Goal: Task Accomplishment & Management: Manage account settings

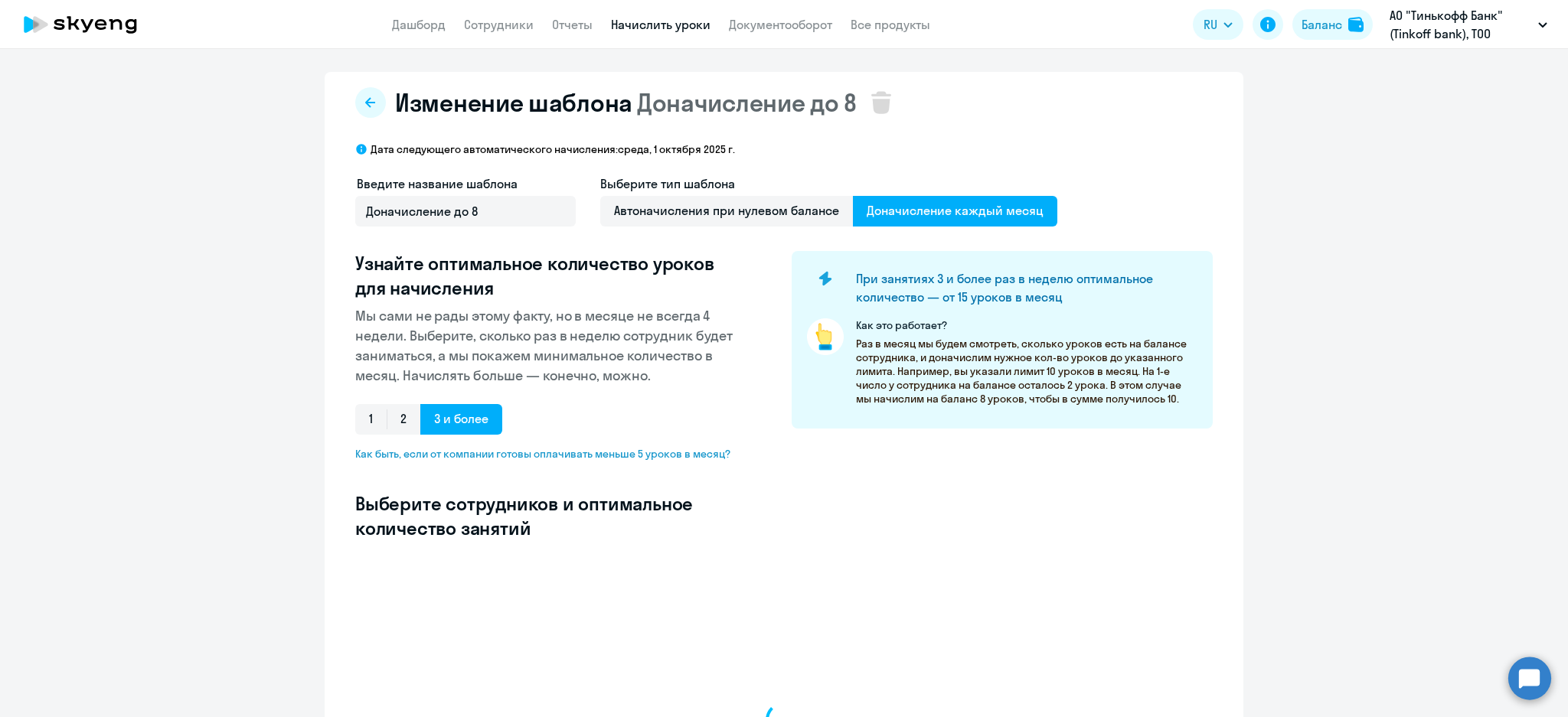
select select "10"
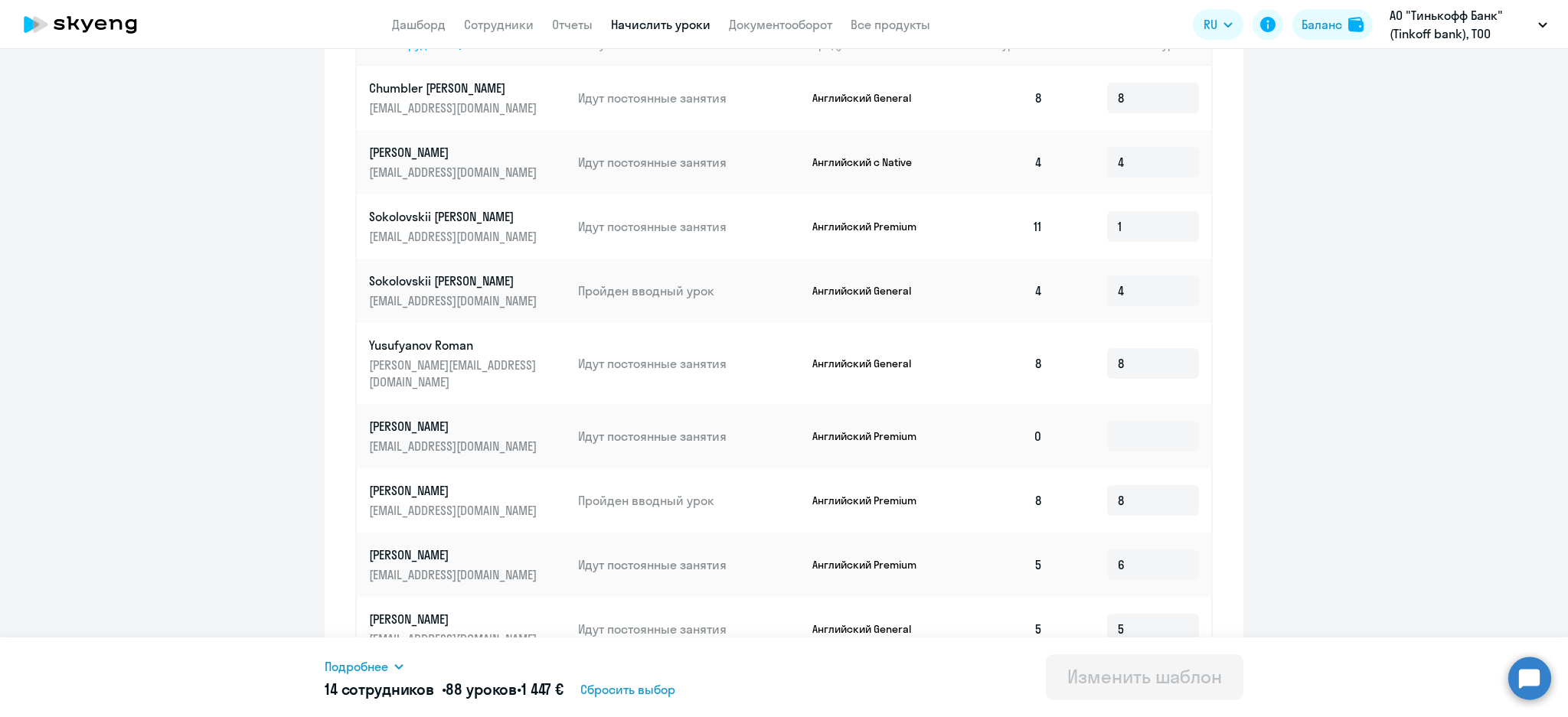
scroll to position [705, 0]
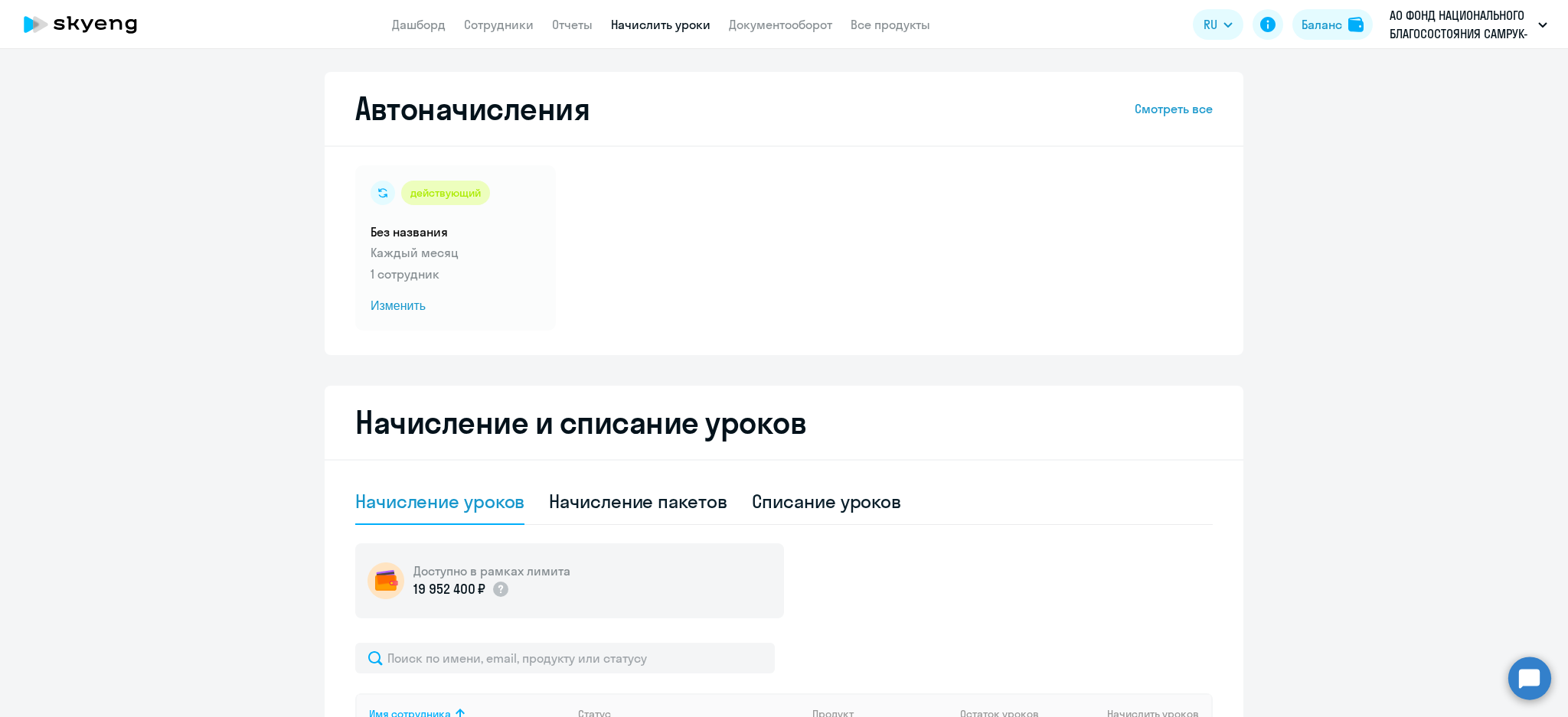
select select "10"
click at [462, 239] on h5 "Без названия" at bounding box center [455, 232] width 170 height 17
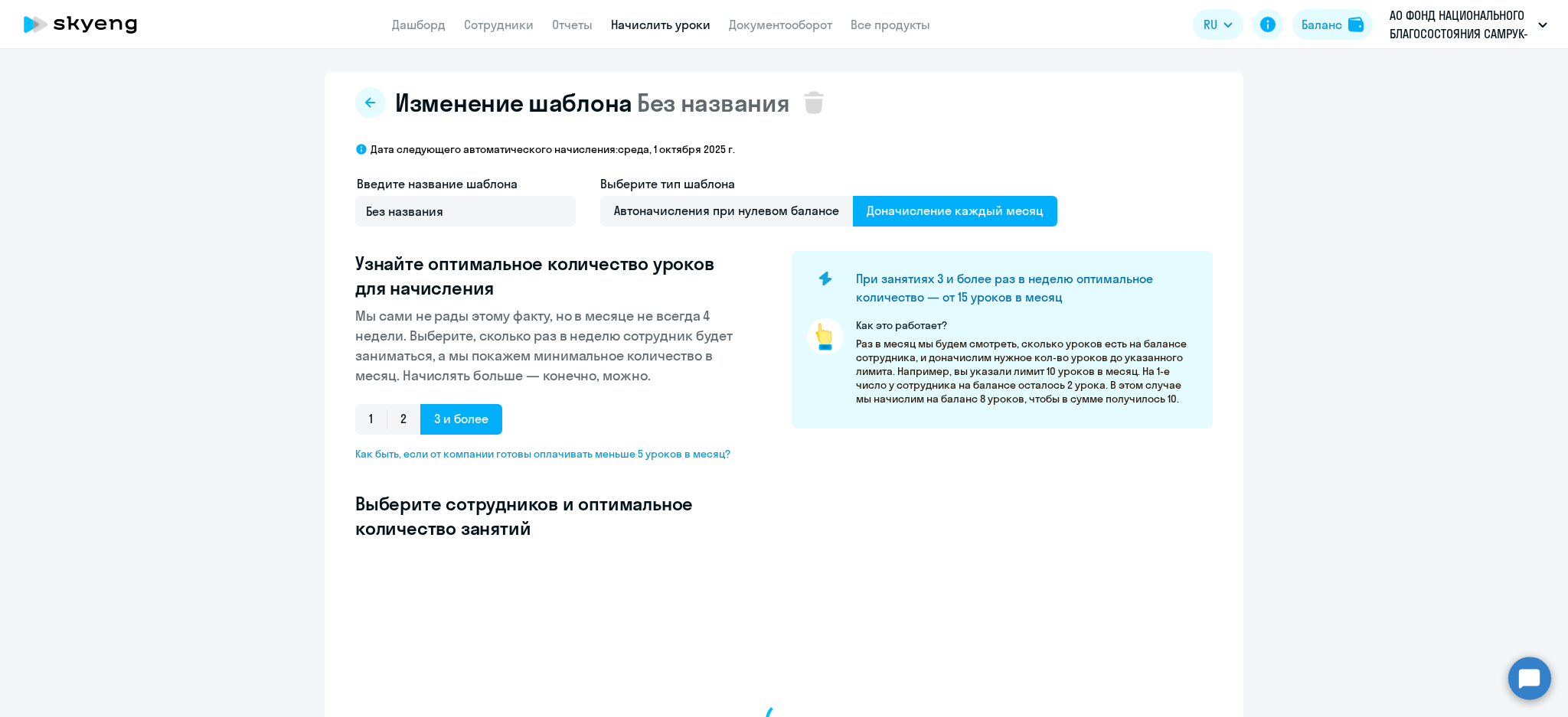
select select "10"
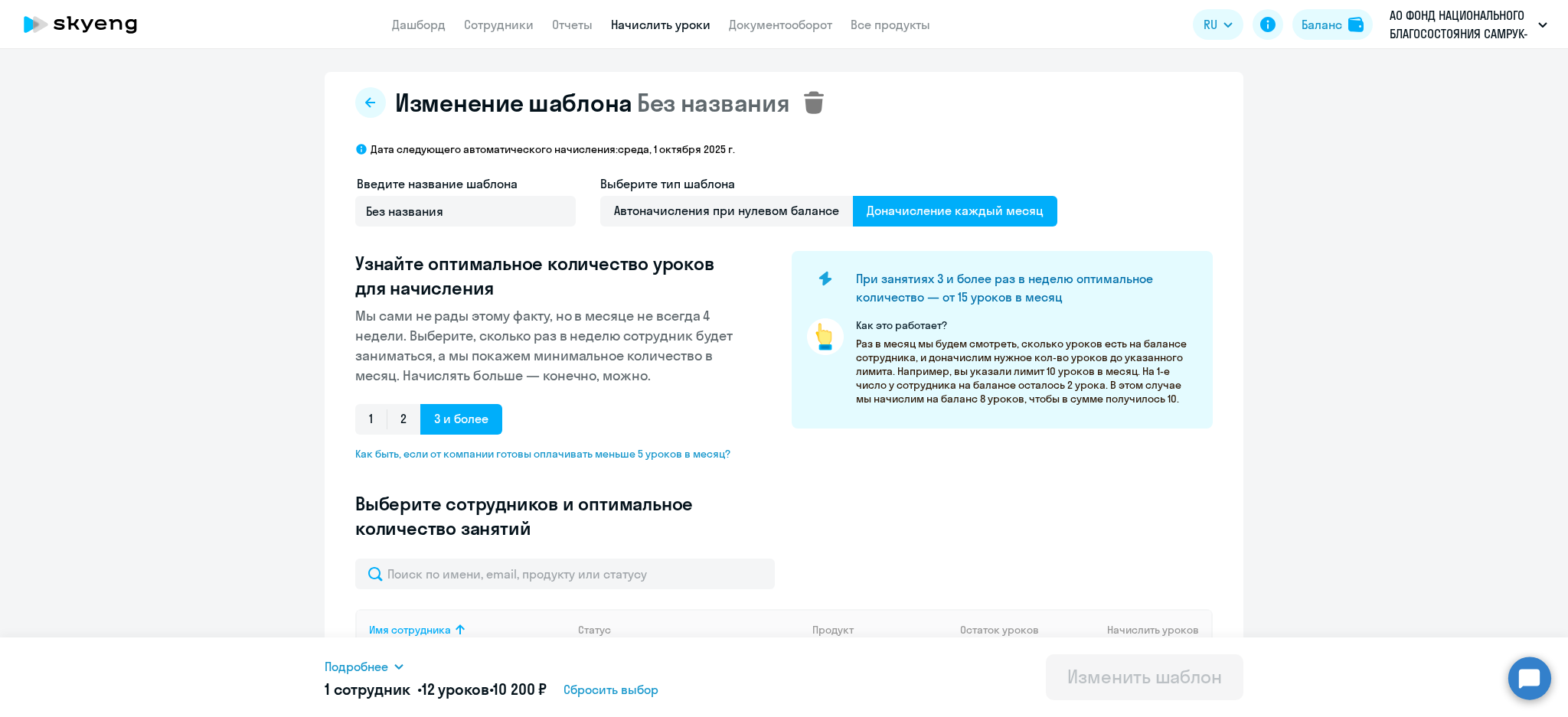
click at [804, 104] on icon at bounding box center [814, 102] width 20 height 23
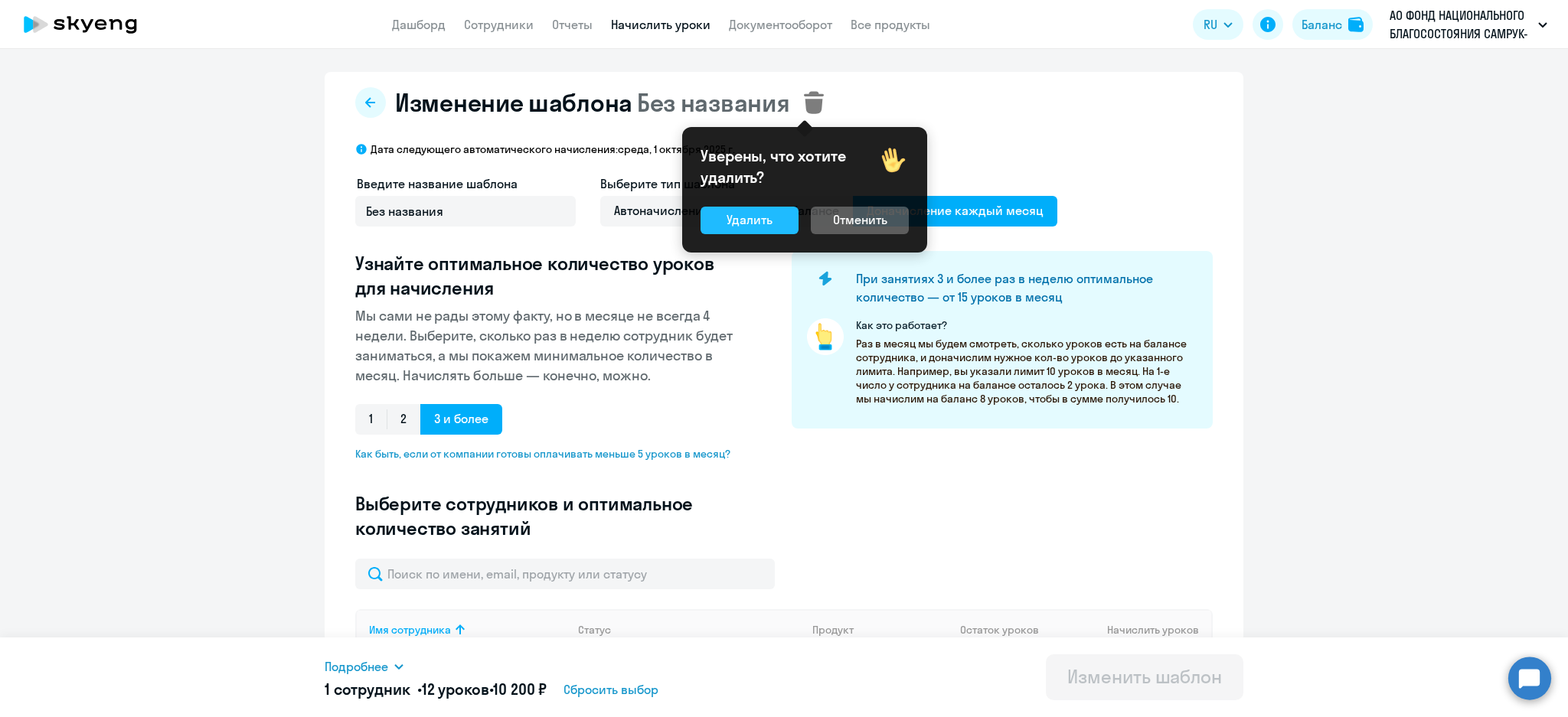
click at [768, 219] on div "Удалить" at bounding box center [749, 220] width 46 height 19
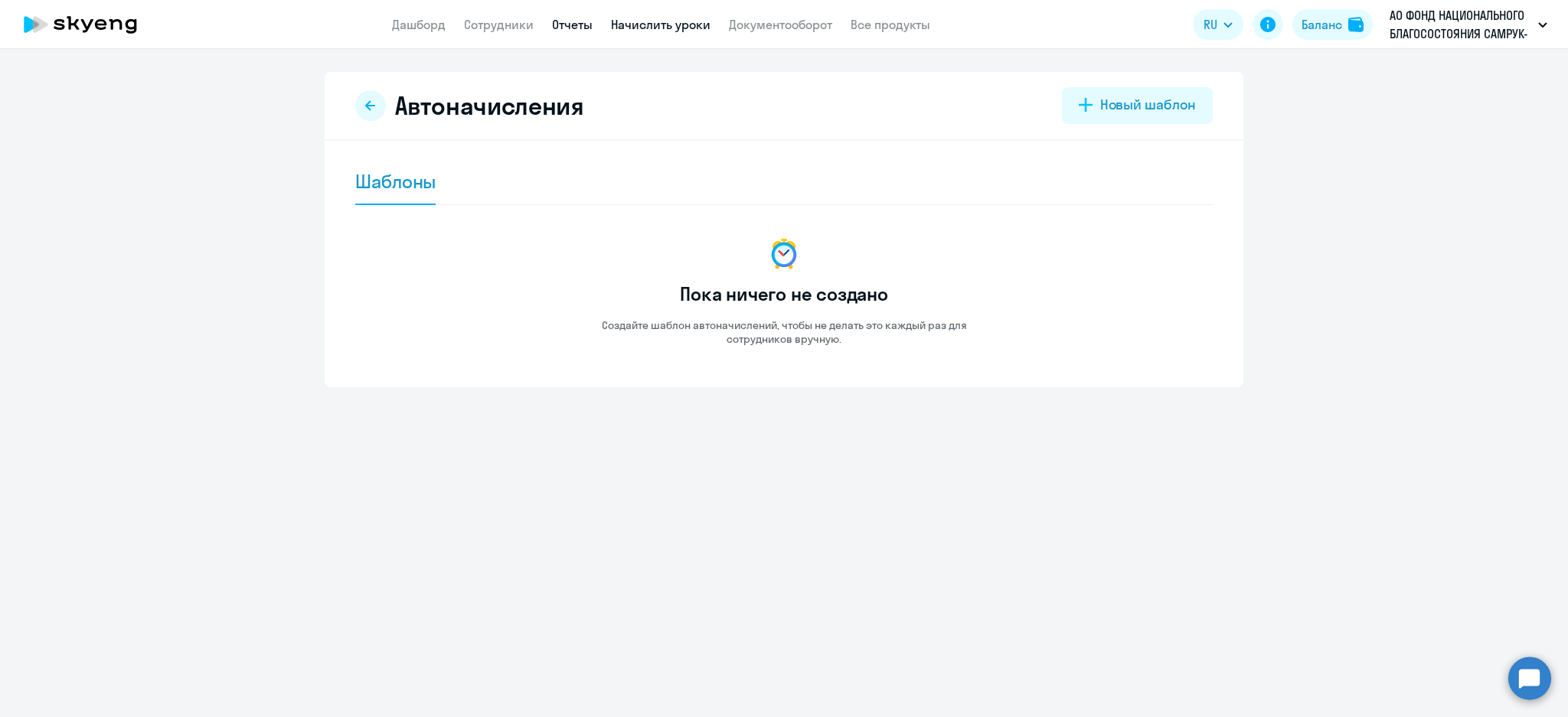
drag, startPoint x: 597, startPoint y: 16, endPoint x: 564, endPoint y: 27, distance: 34.8
click at [589, 22] on nav "Дашборд Сотрудники Отчеты Начислить уроки Документооборот Все продукты" at bounding box center [661, 25] width 538 height 19
click at [563, 27] on link "Отчеты" at bounding box center [572, 25] width 40 height 16
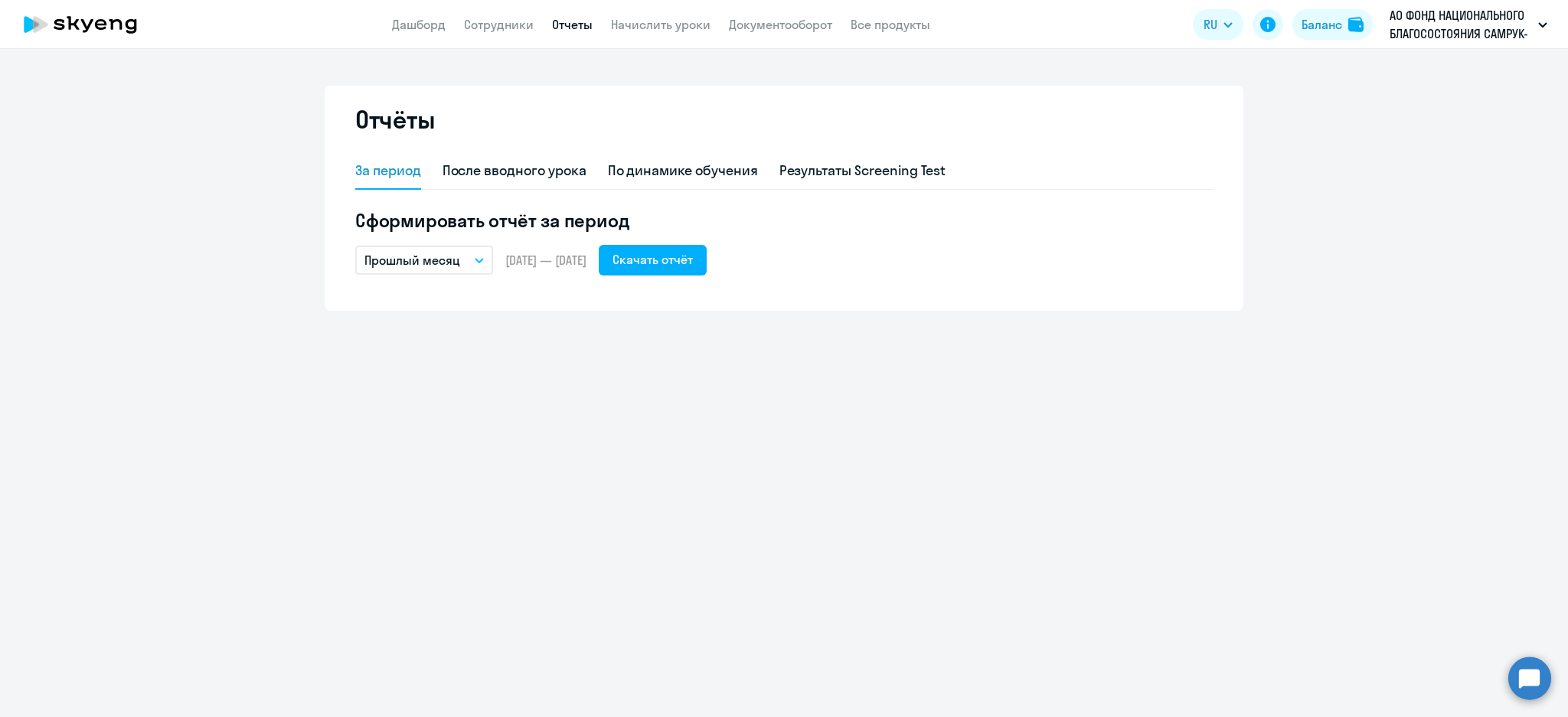
click at [645, 34] on app-header "Дашборд Сотрудники Отчеты Начислить уроки Документооборот Все продукты Дашборд …" at bounding box center [784, 24] width 1568 height 49
click at [660, 17] on link "Начислить уроки" at bounding box center [661, 25] width 100 height 16
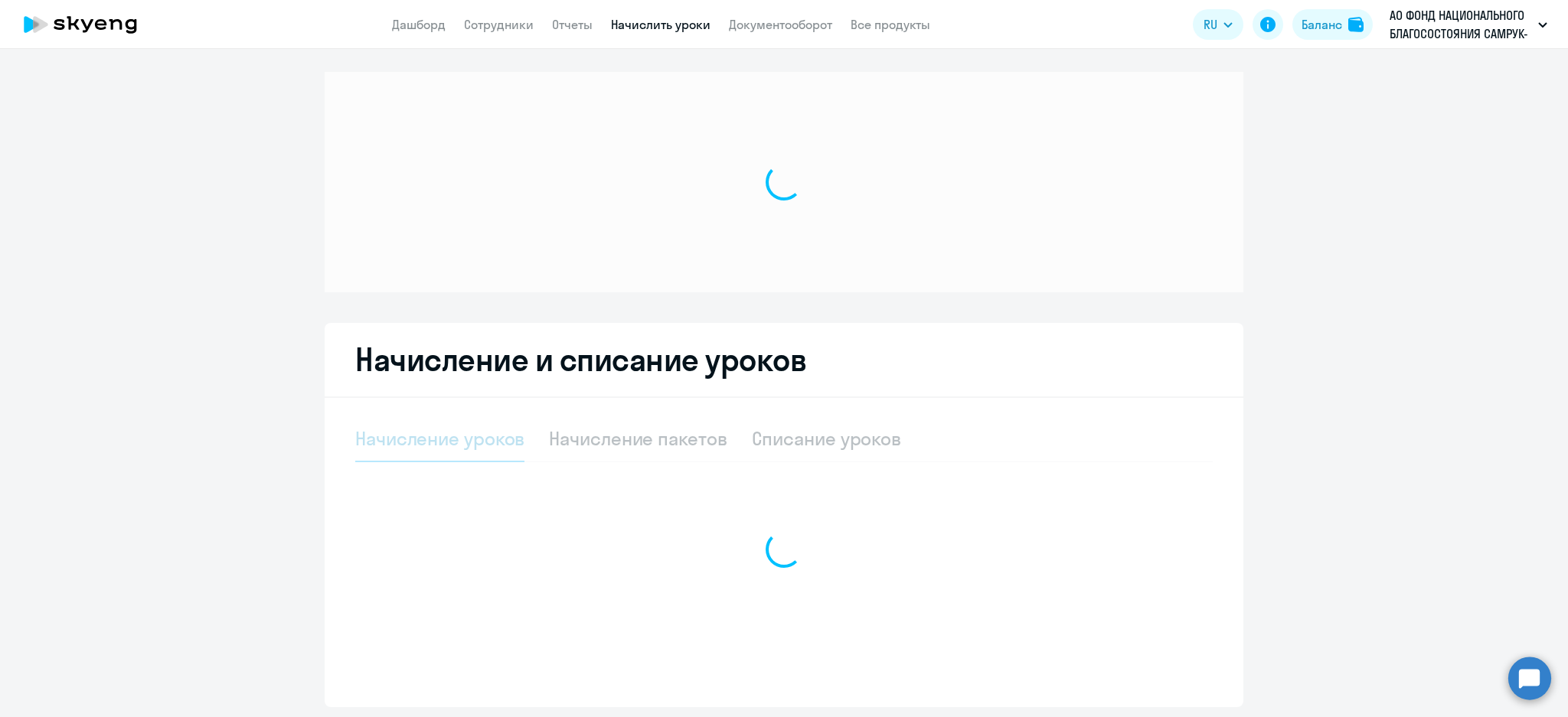
select select "10"
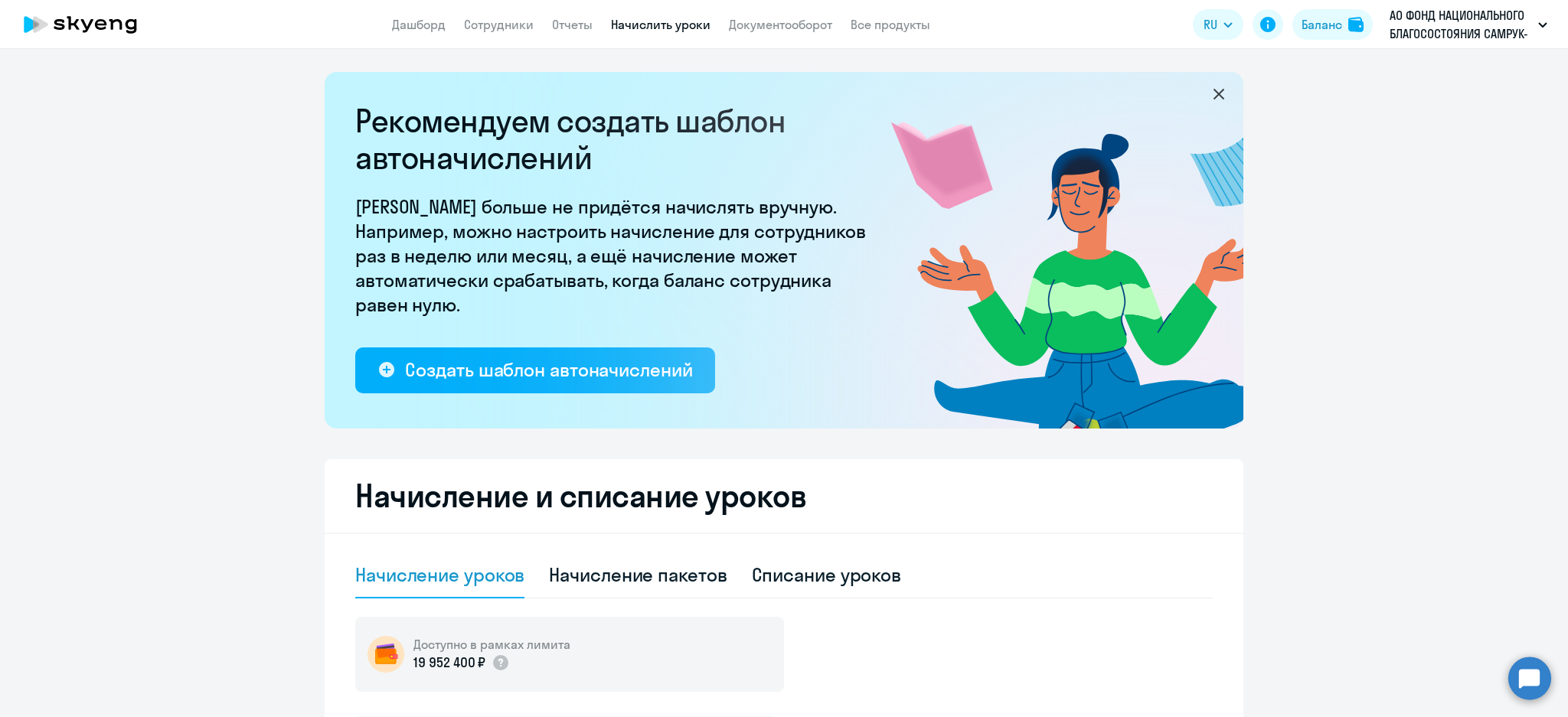
scroll to position [407, 0]
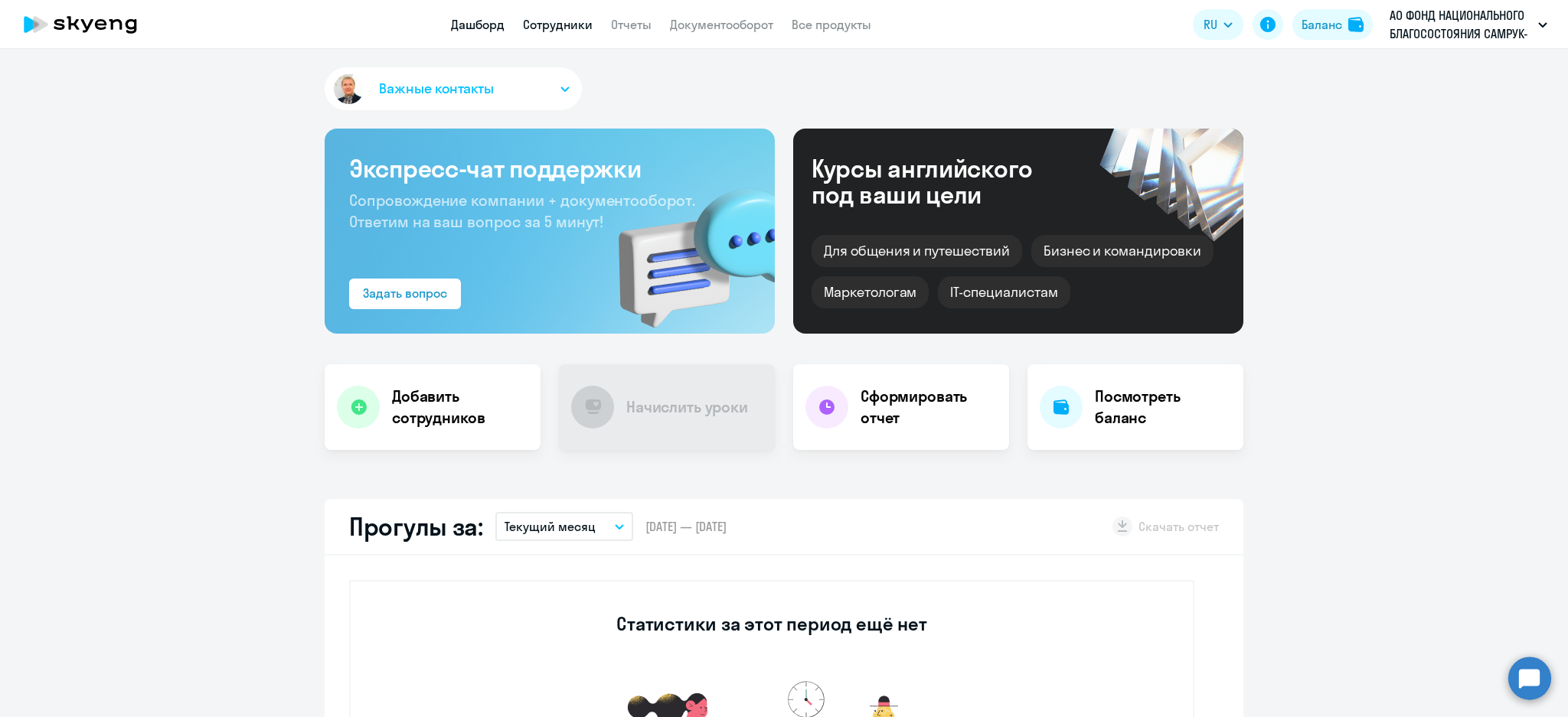
click at [559, 25] on link "Сотрудники" at bounding box center [558, 25] width 70 height 16
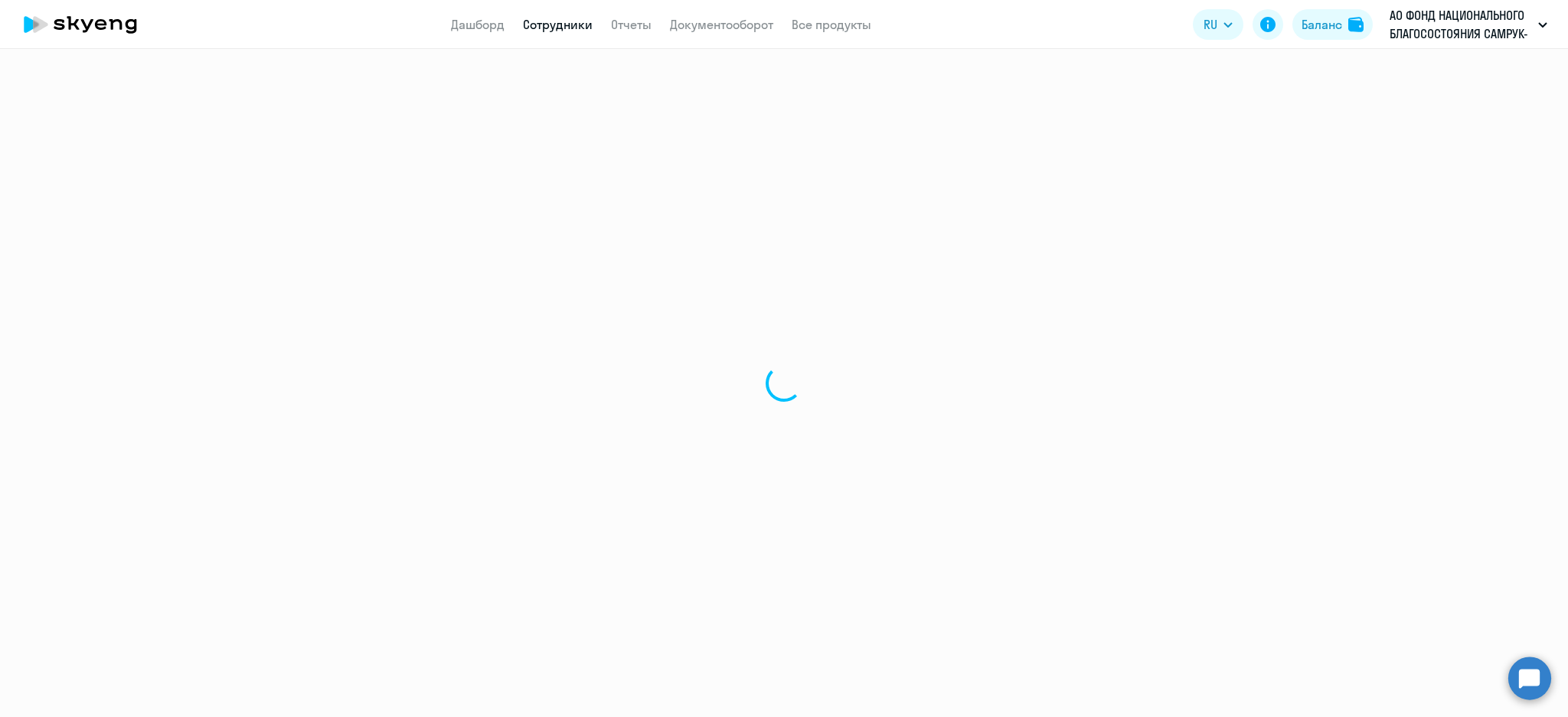
select select "30"
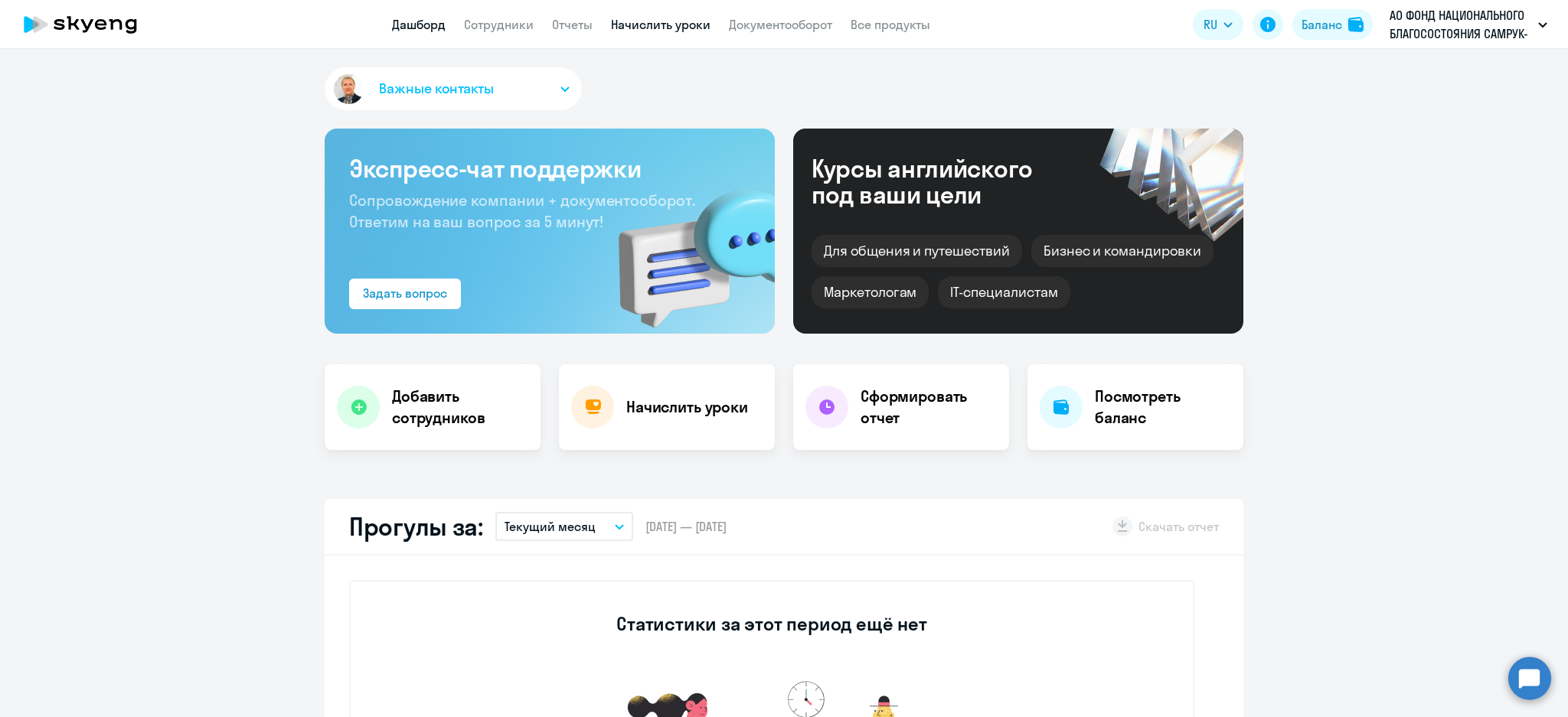
click at [645, 21] on link "Начислить уроки" at bounding box center [661, 25] width 100 height 16
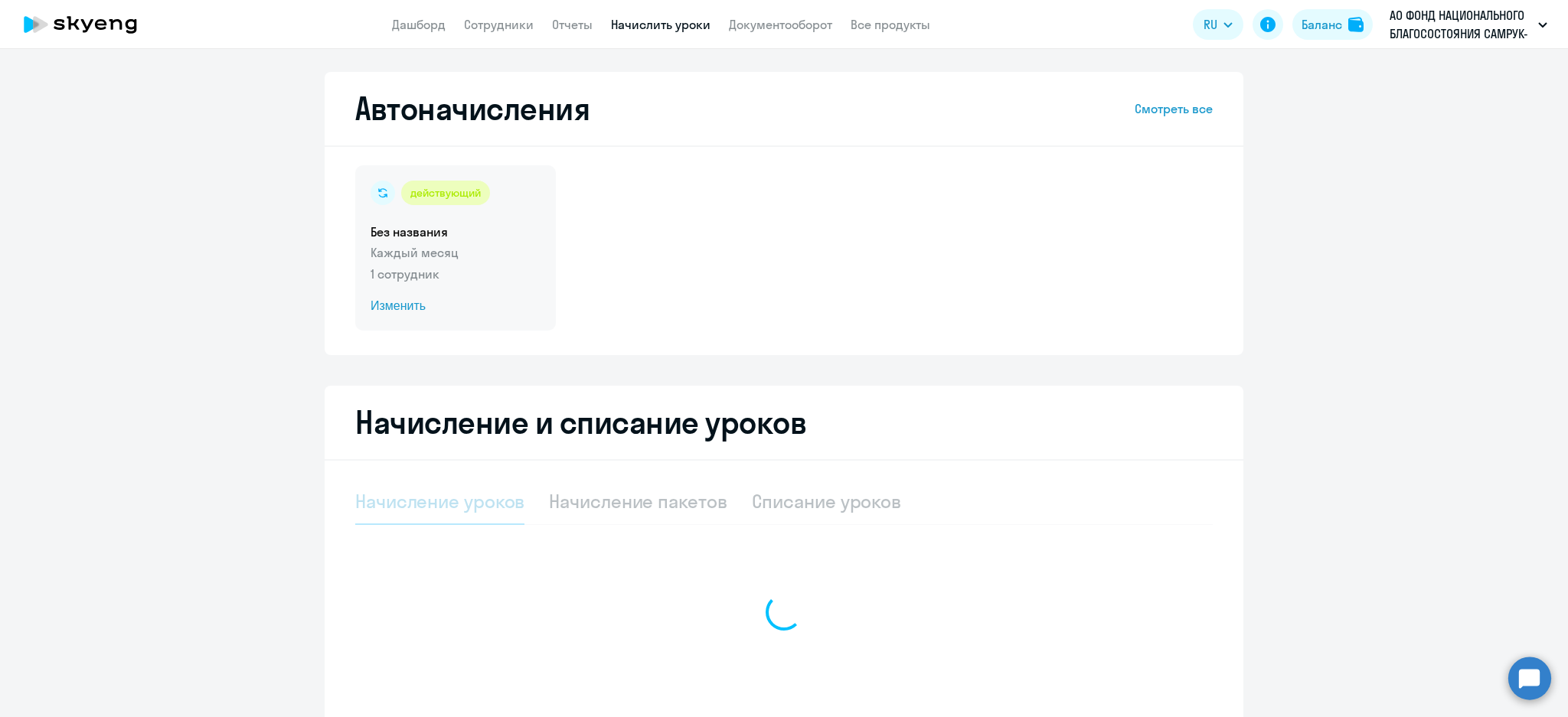
select select "10"
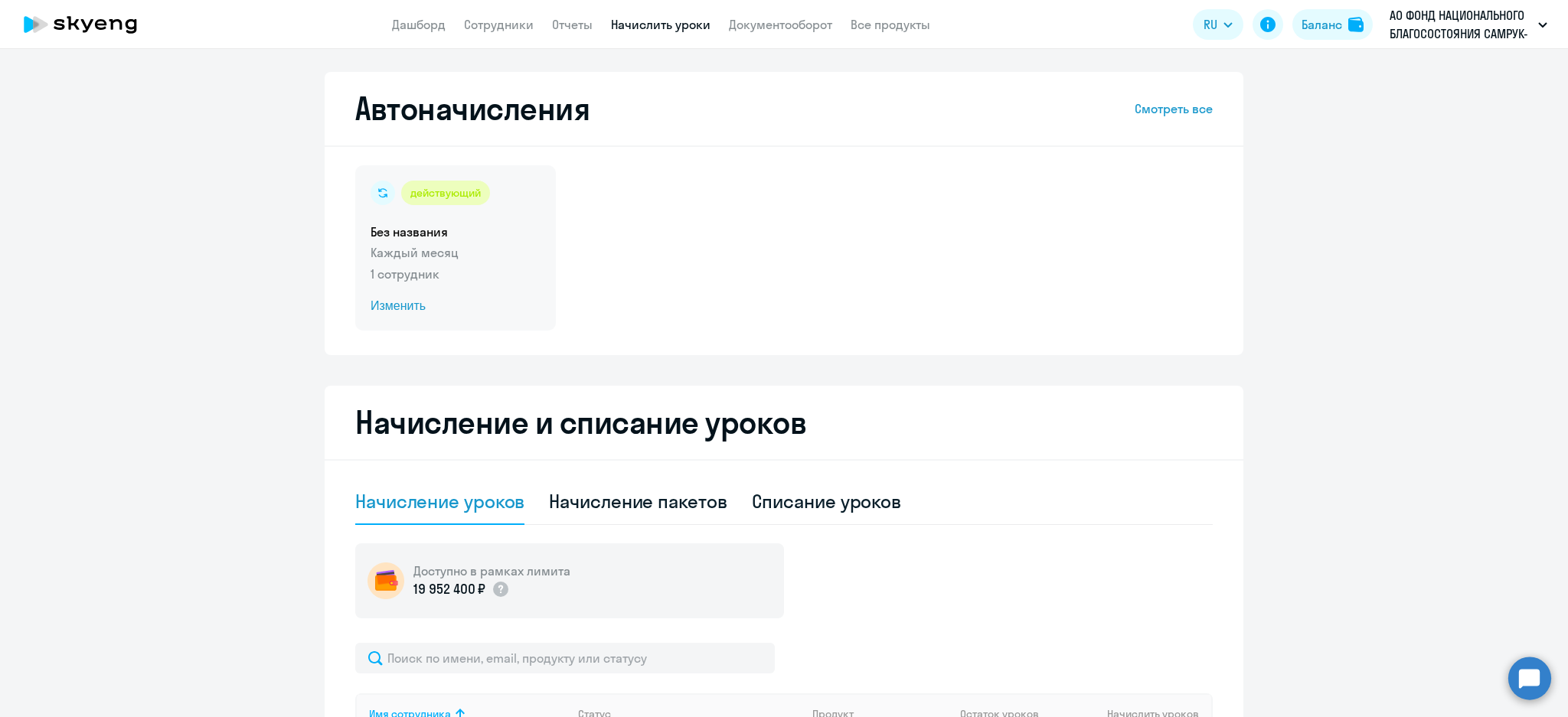
click at [466, 242] on div "действующий Без названия Каждый месяц 1 сотрудник Изменить" at bounding box center [456, 248] width 201 height 166
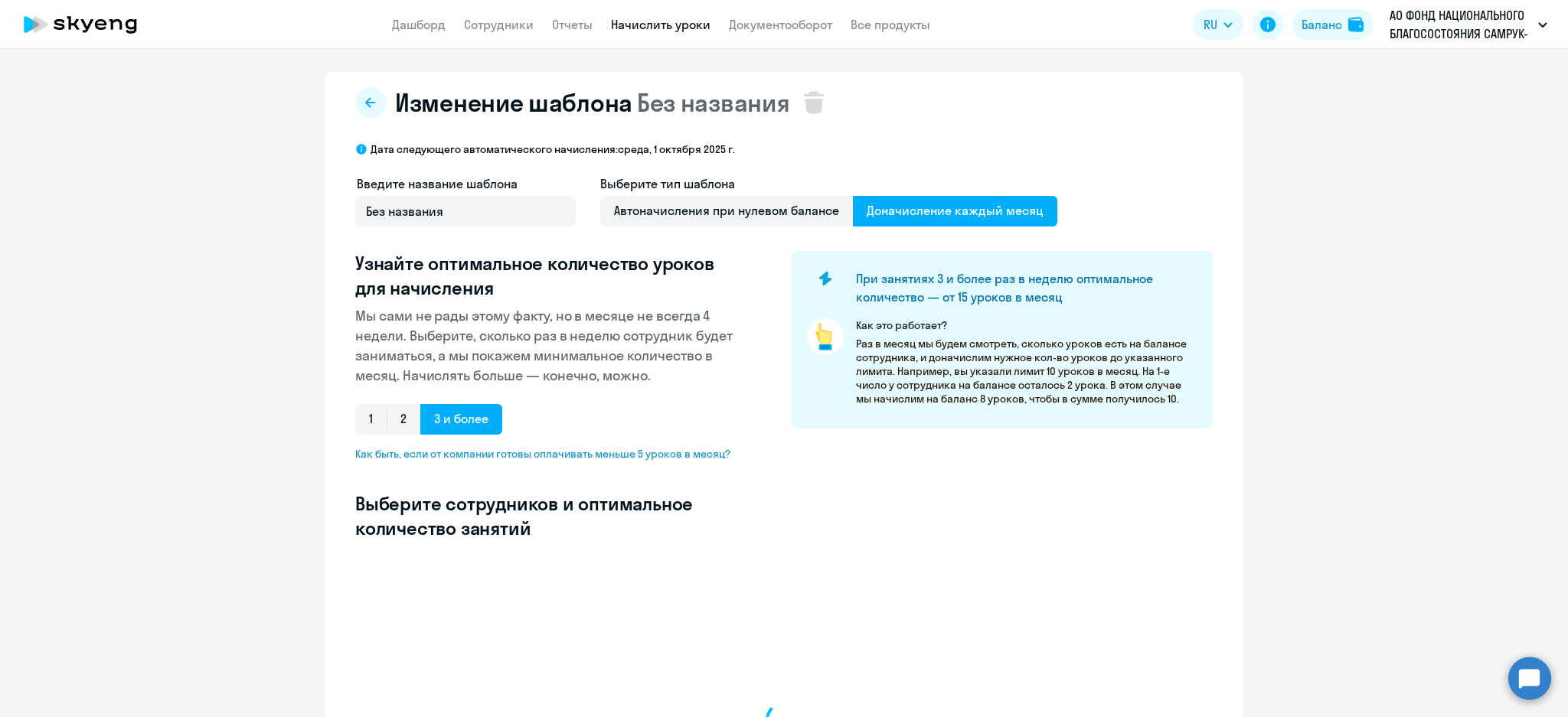
select select "10"
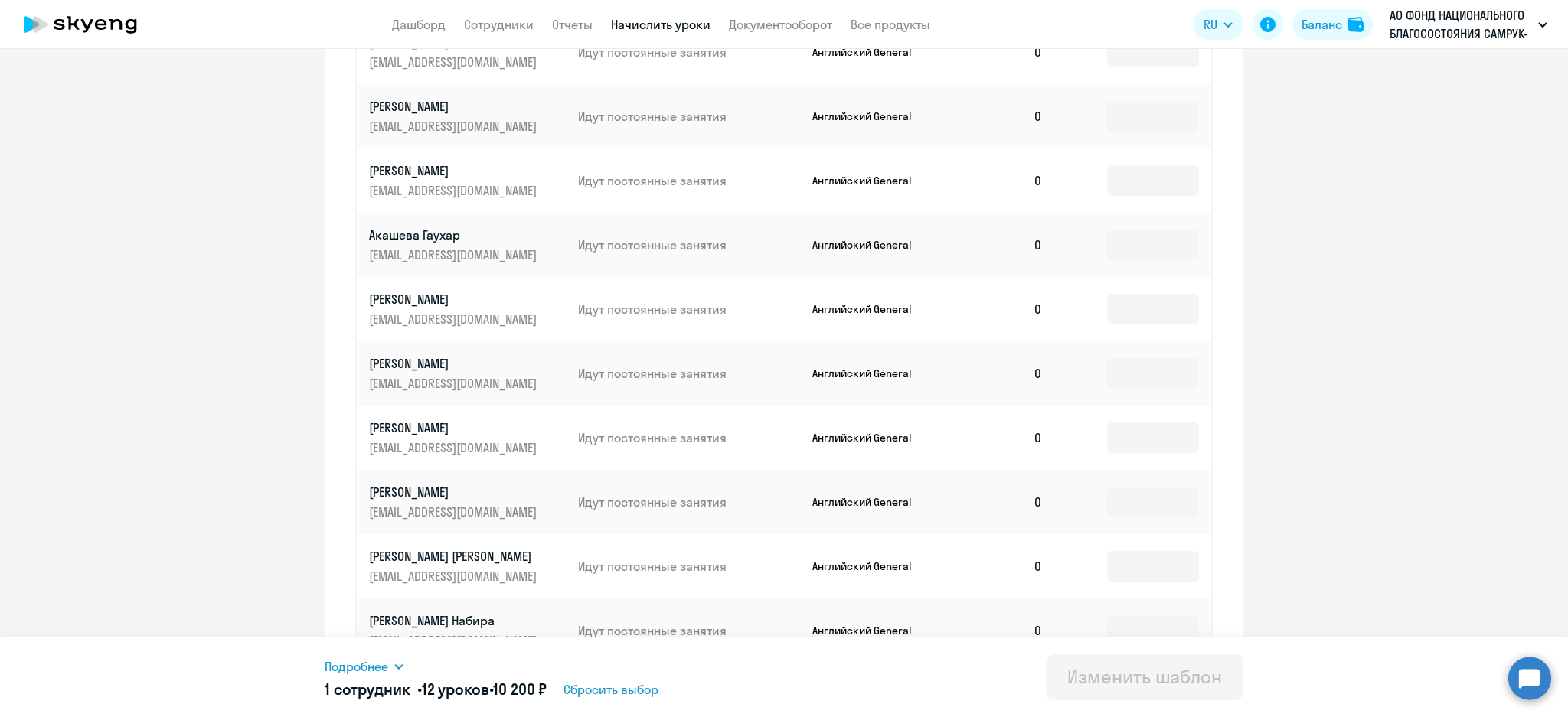
scroll to position [705, 0]
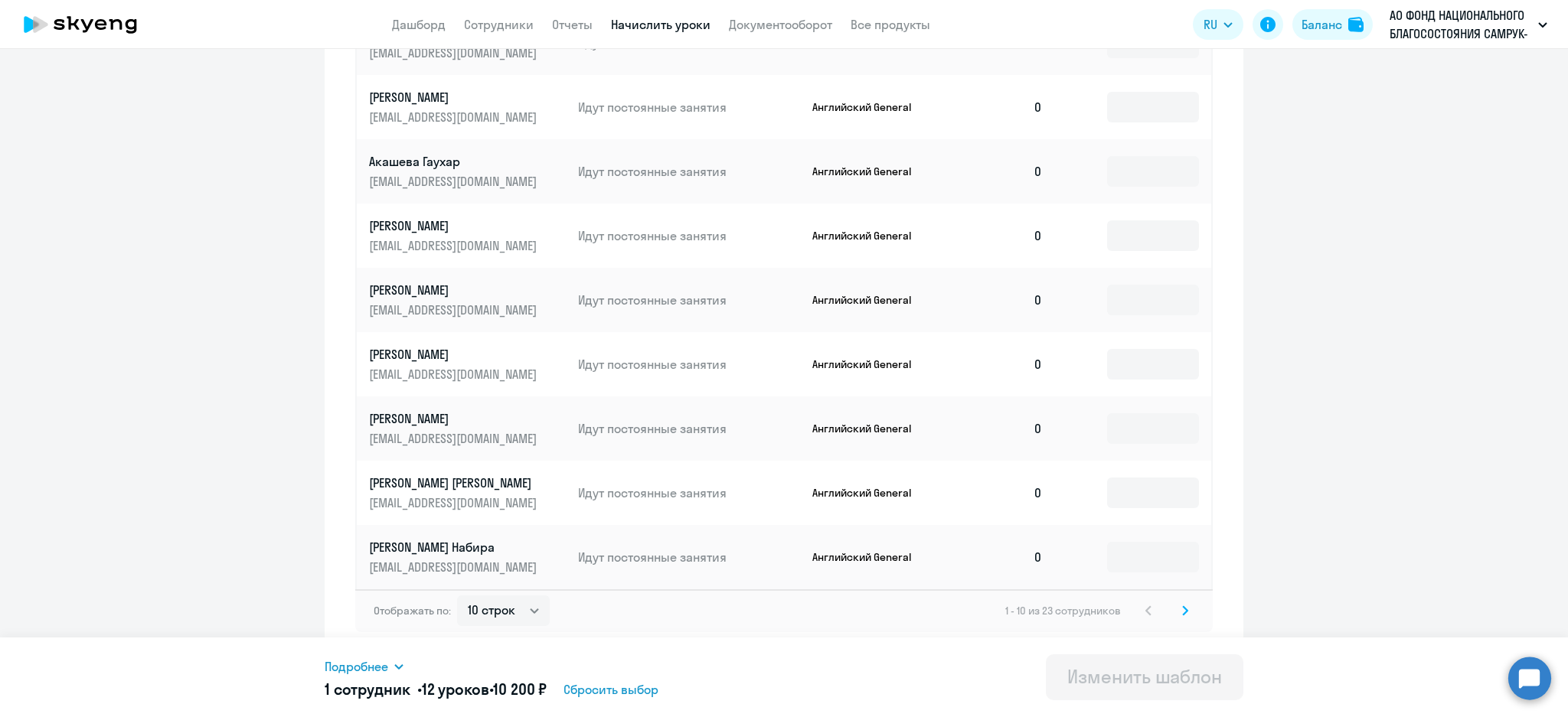
click at [395, 666] on icon at bounding box center [399, 666] width 12 height 12
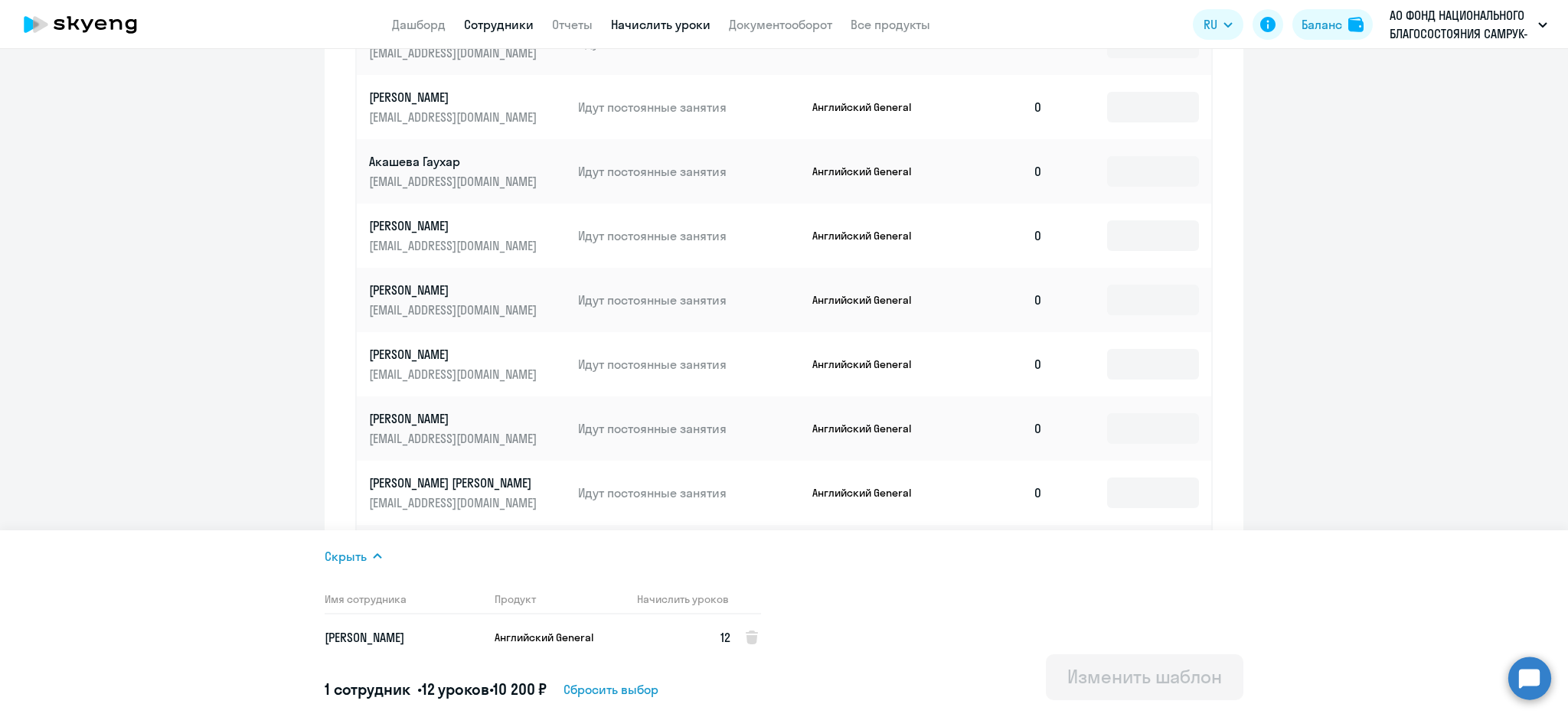
click at [493, 23] on link "Сотрудники" at bounding box center [499, 25] width 70 height 16
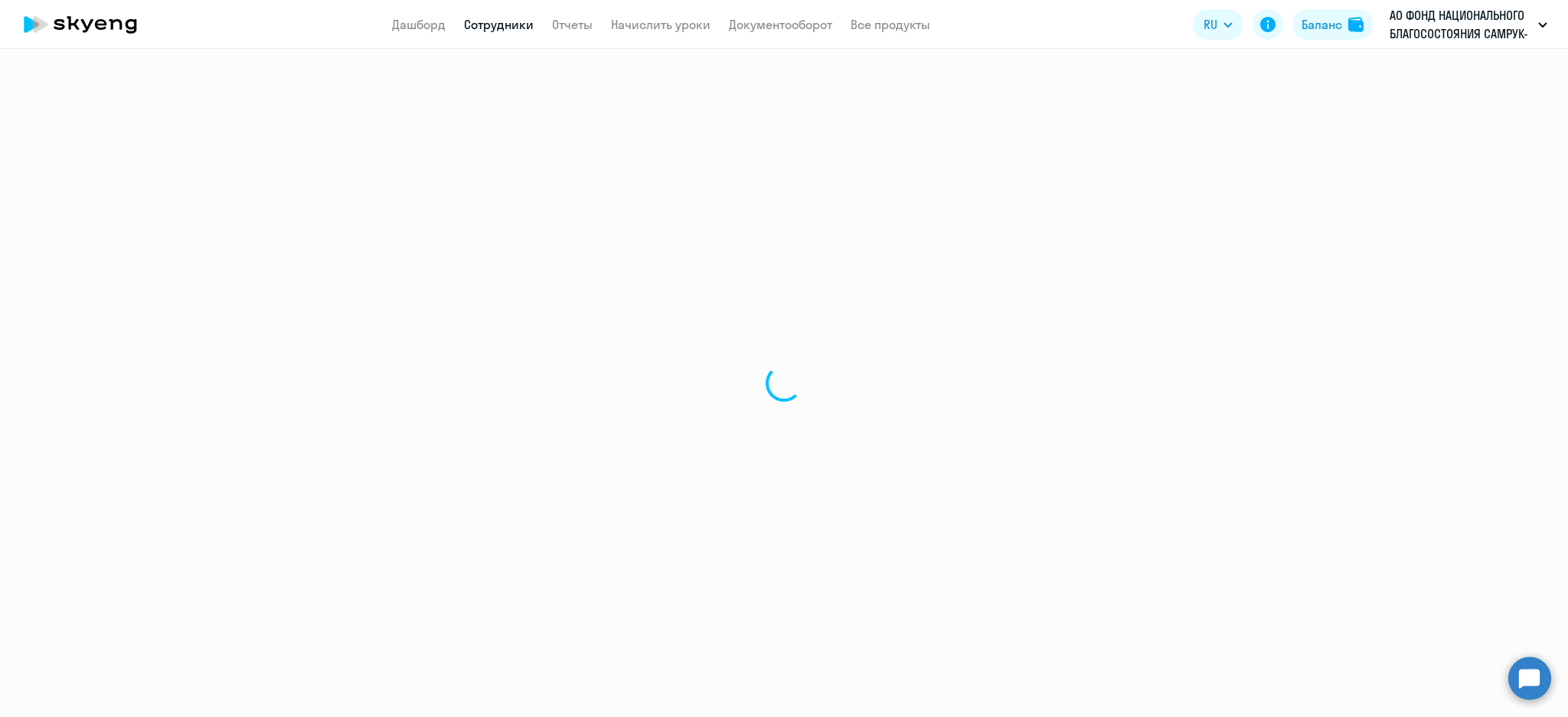
select select "30"
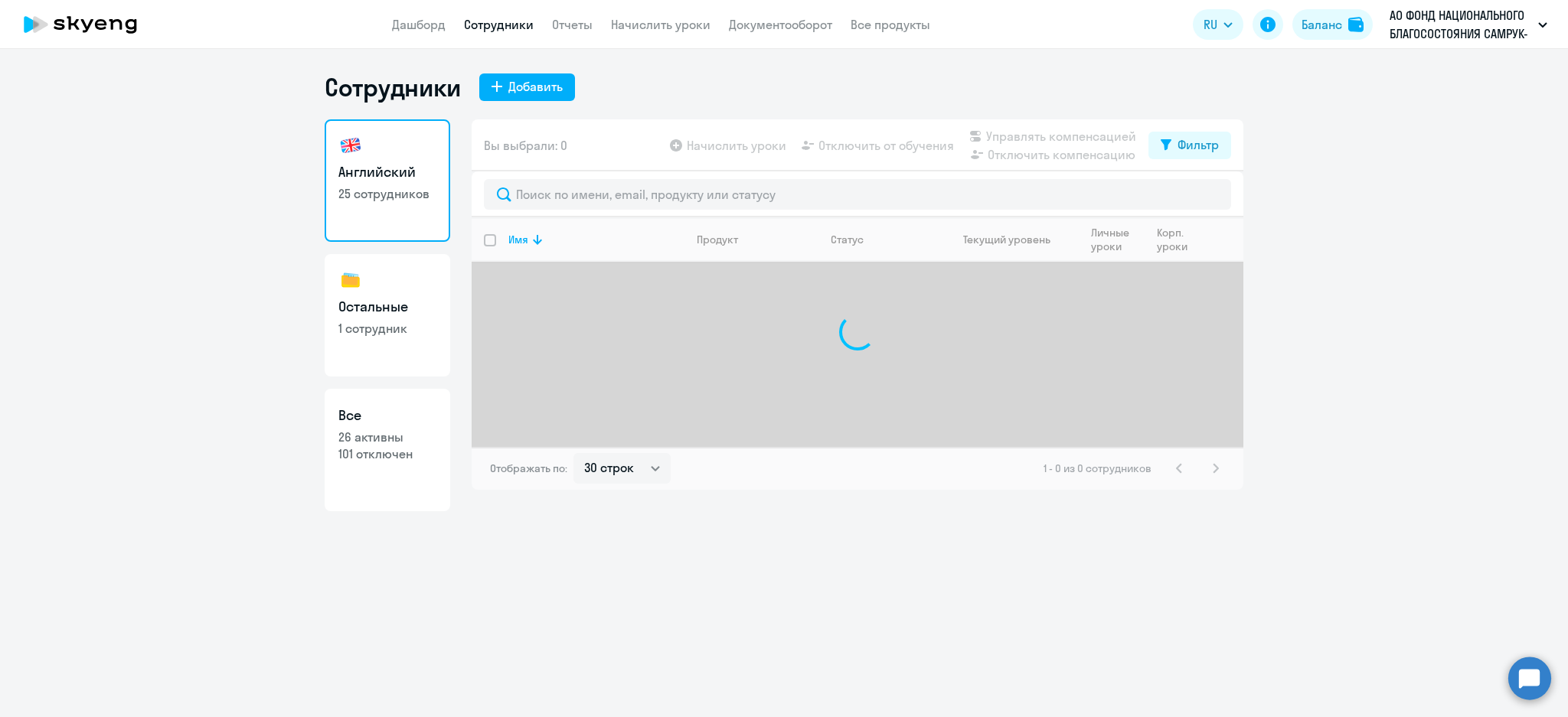
click at [579, 212] on div at bounding box center [857, 194] width 772 height 46
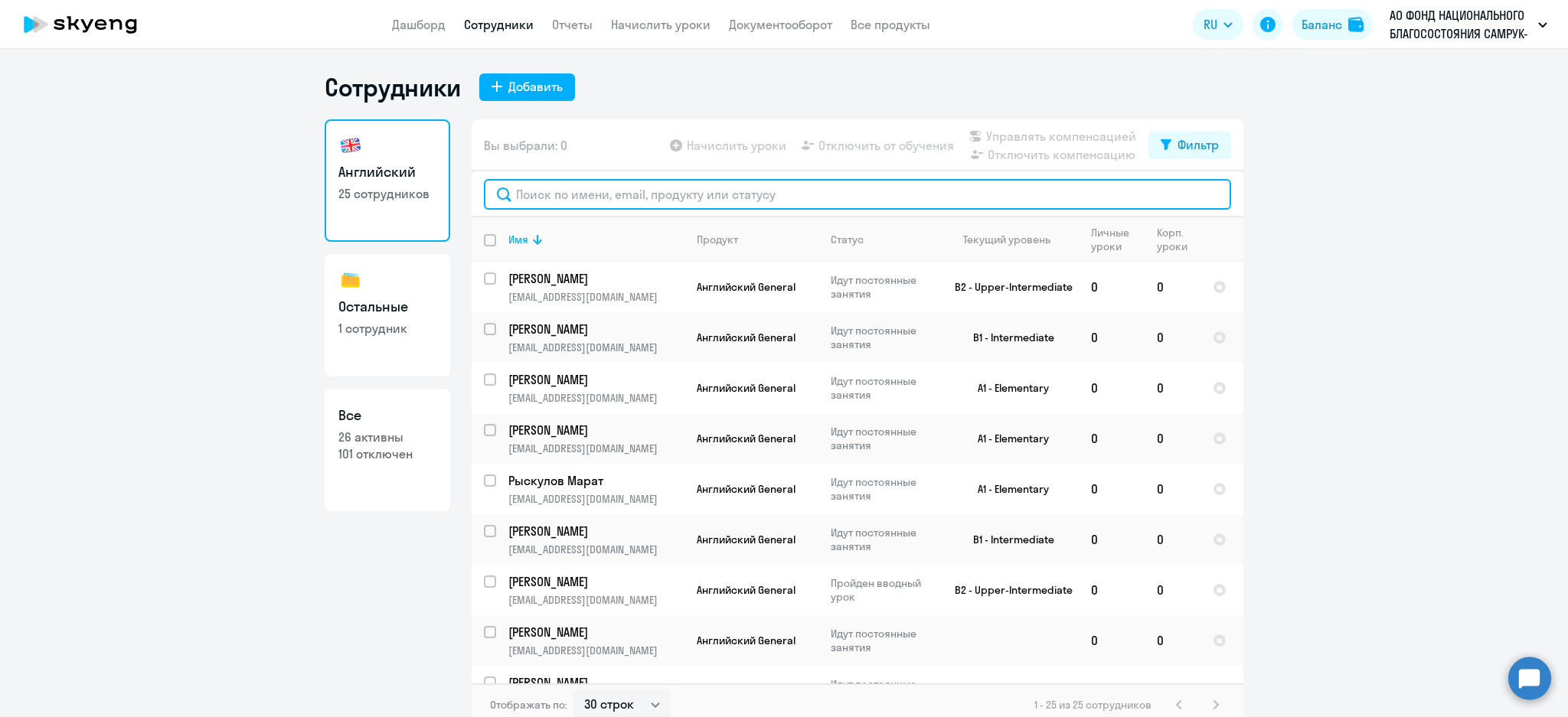
click at [589, 194] on input "text" at bounding box center [857, 194] width 747 height 30
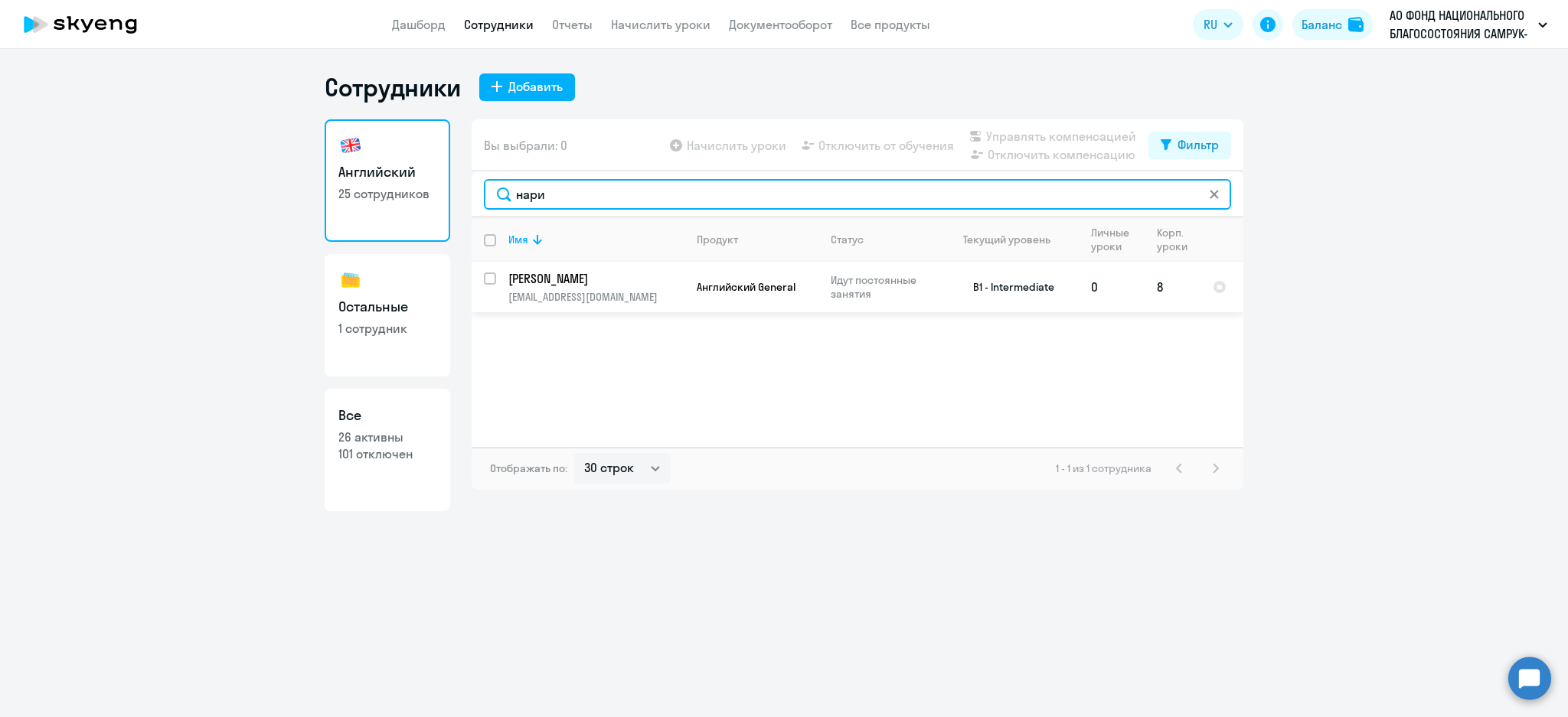
type input "нари"
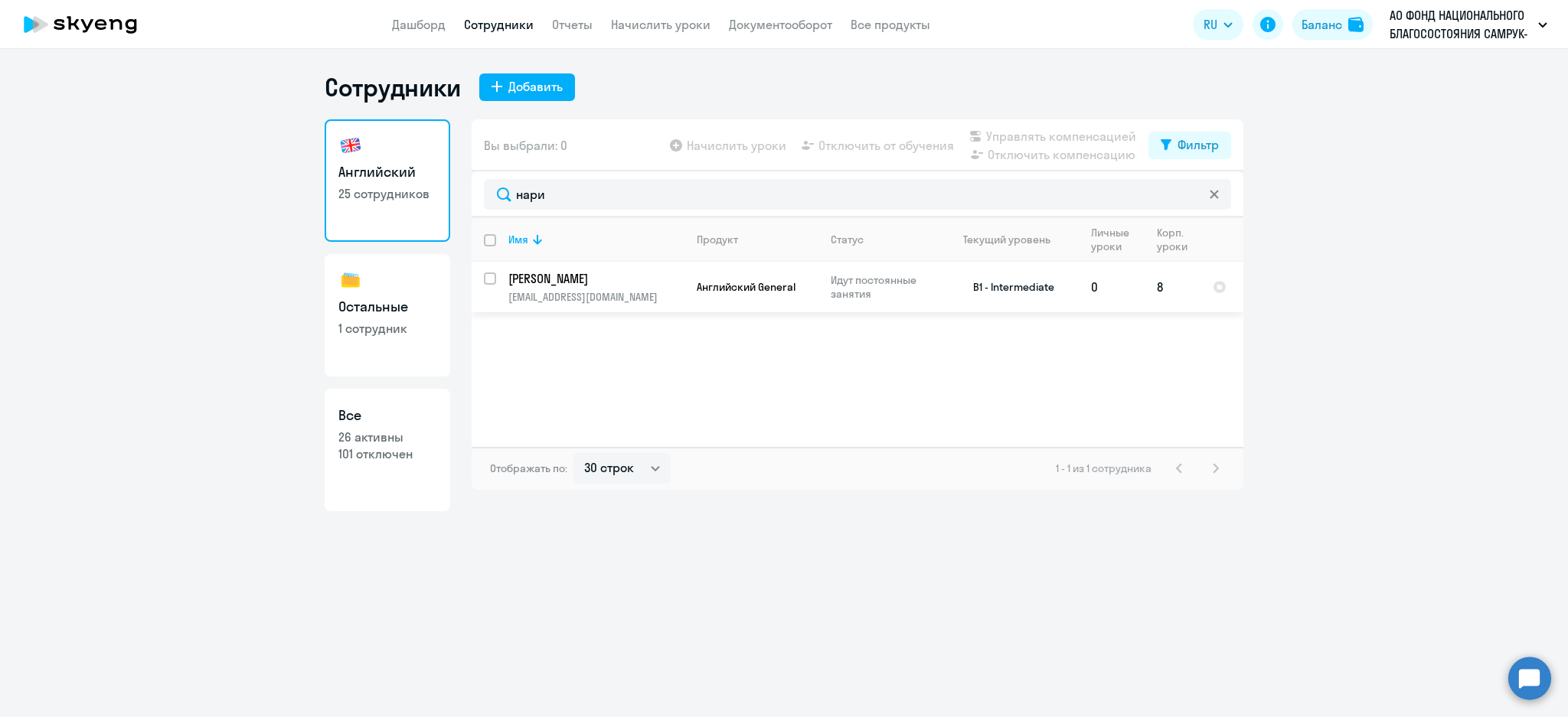
click at [625, 282] on p "[PERSON_NAME]" at bounding box center [595, 278] width 173 height 17
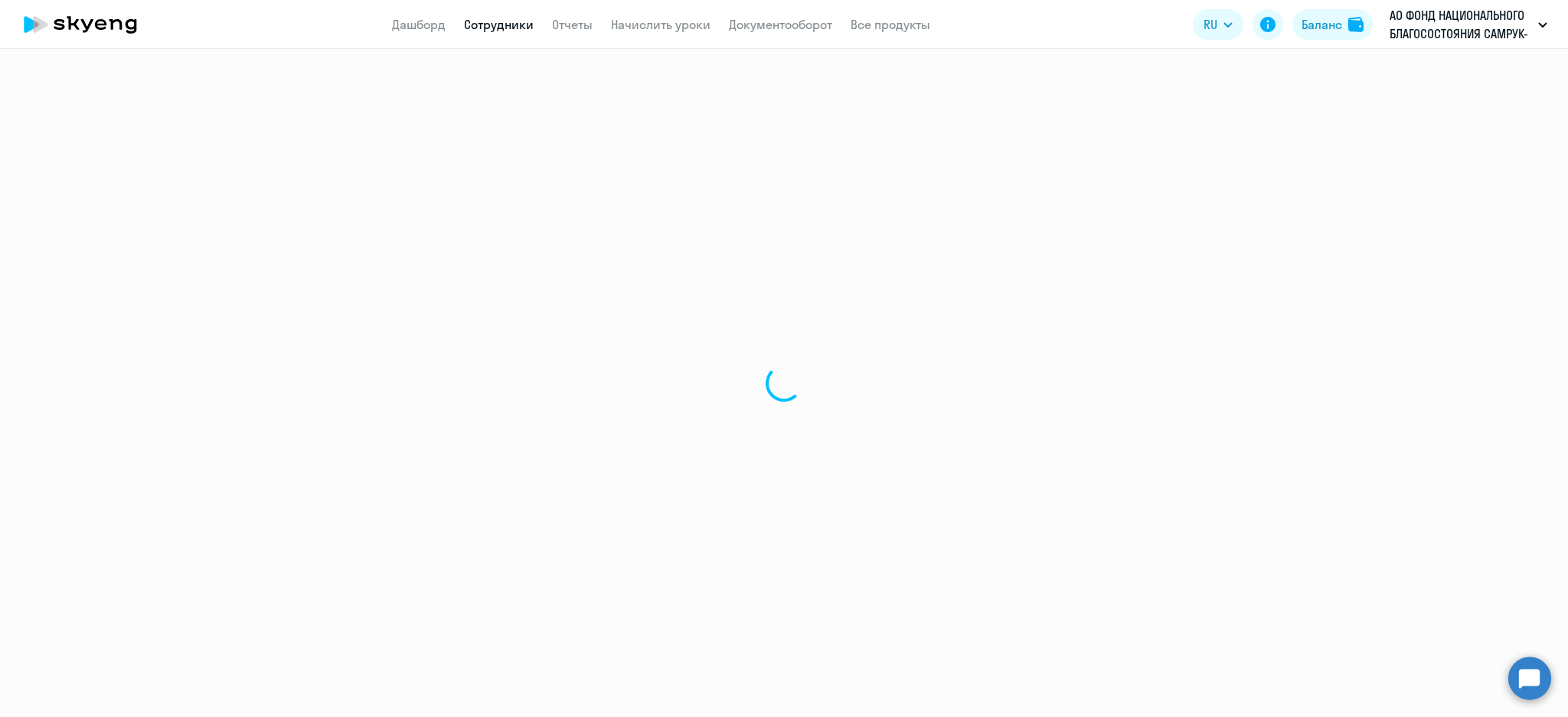
select select "english"
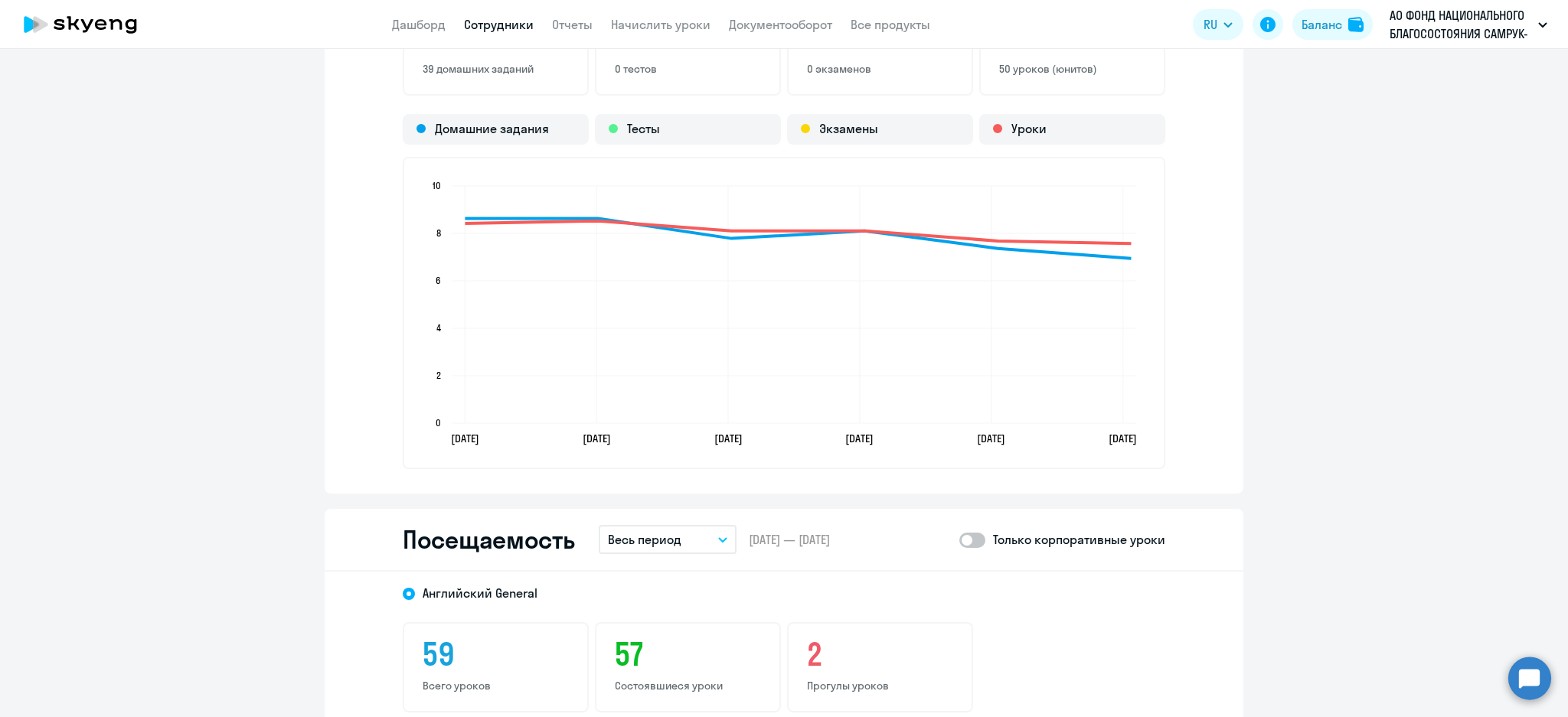
scroll to position [1633, 0]
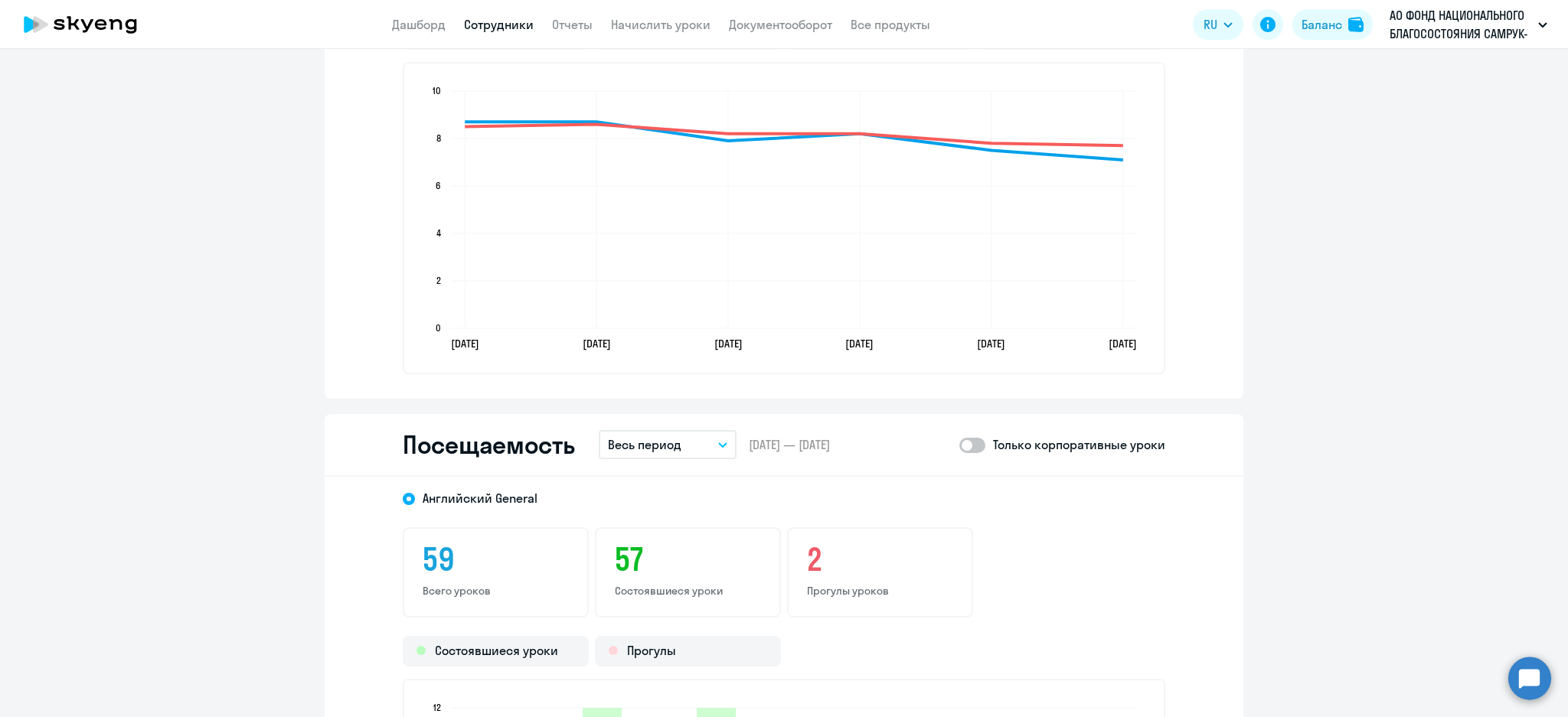
click at [653, 451] on button "Весь период" at bounding box center [667, 444] width 138 height 29
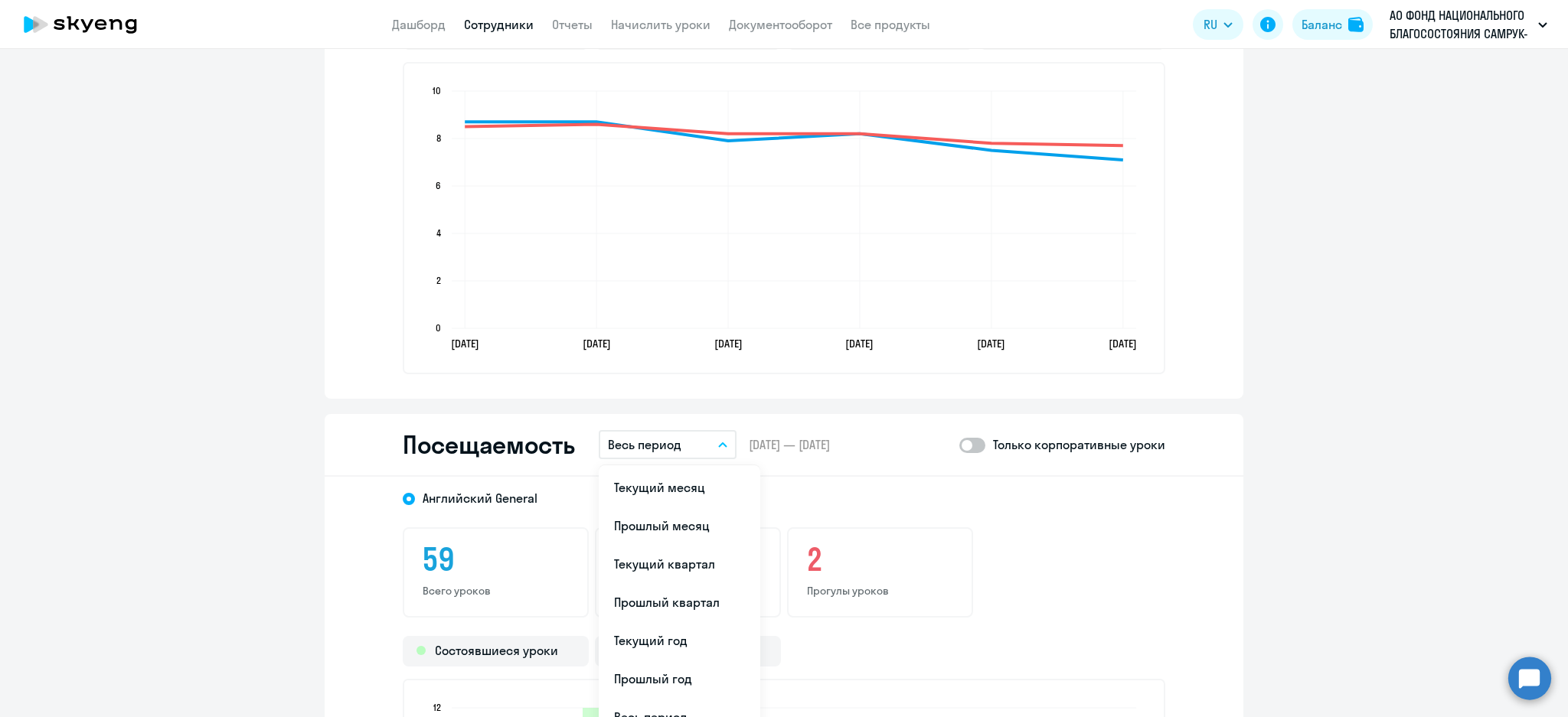
drag, startPoint x: 667, startPoint y: 483, endPoint x: 804, endPoint y: 474, distance: 137.3
click at [670, 478] on li "Текущий месяц" at bounding box center [680, 487] width 162 height 38
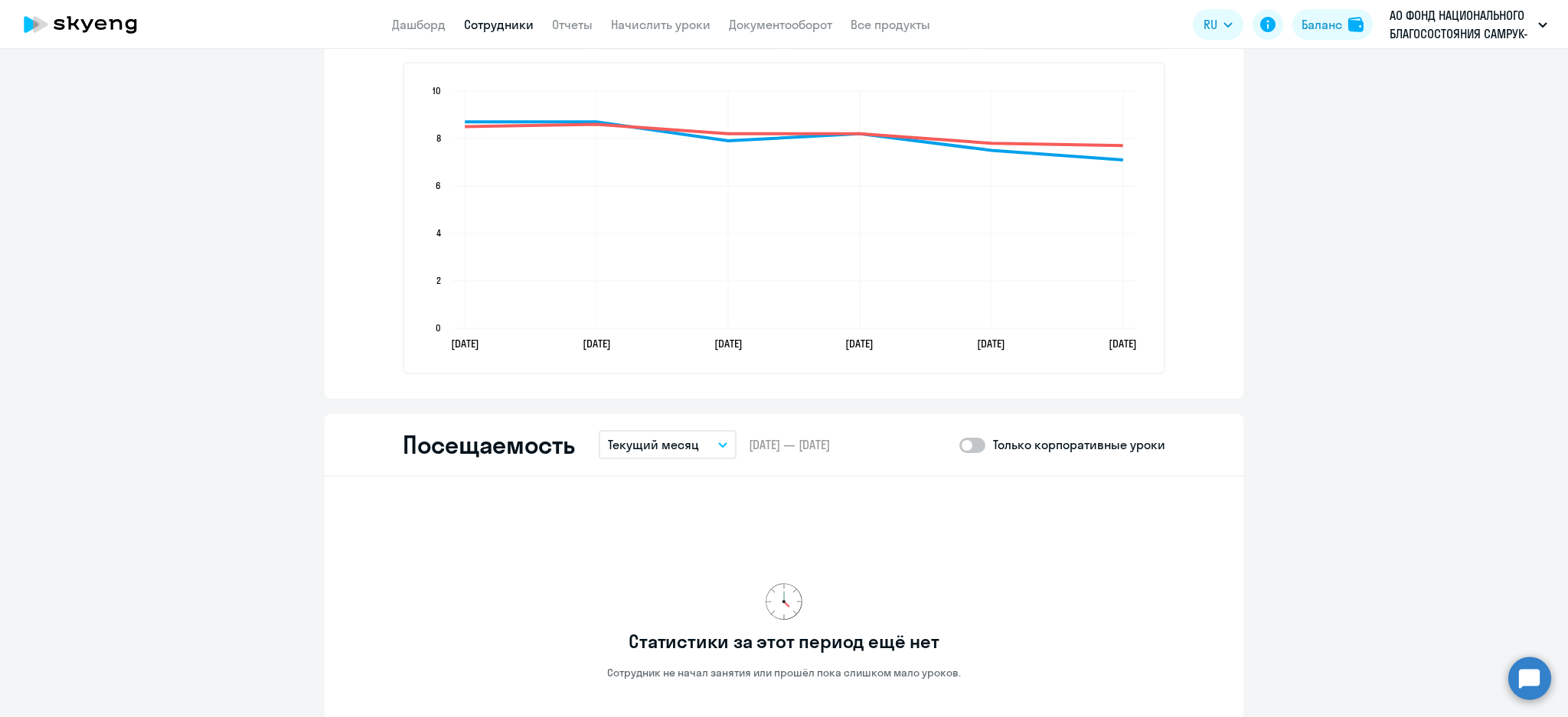
click at [968, 438] on span at bounding box center [971, 446] width 26 height 16
click at [959, 445] on input "checkbox" at bounding box center [958, 445] width 1 height 1
checkbox input "true"
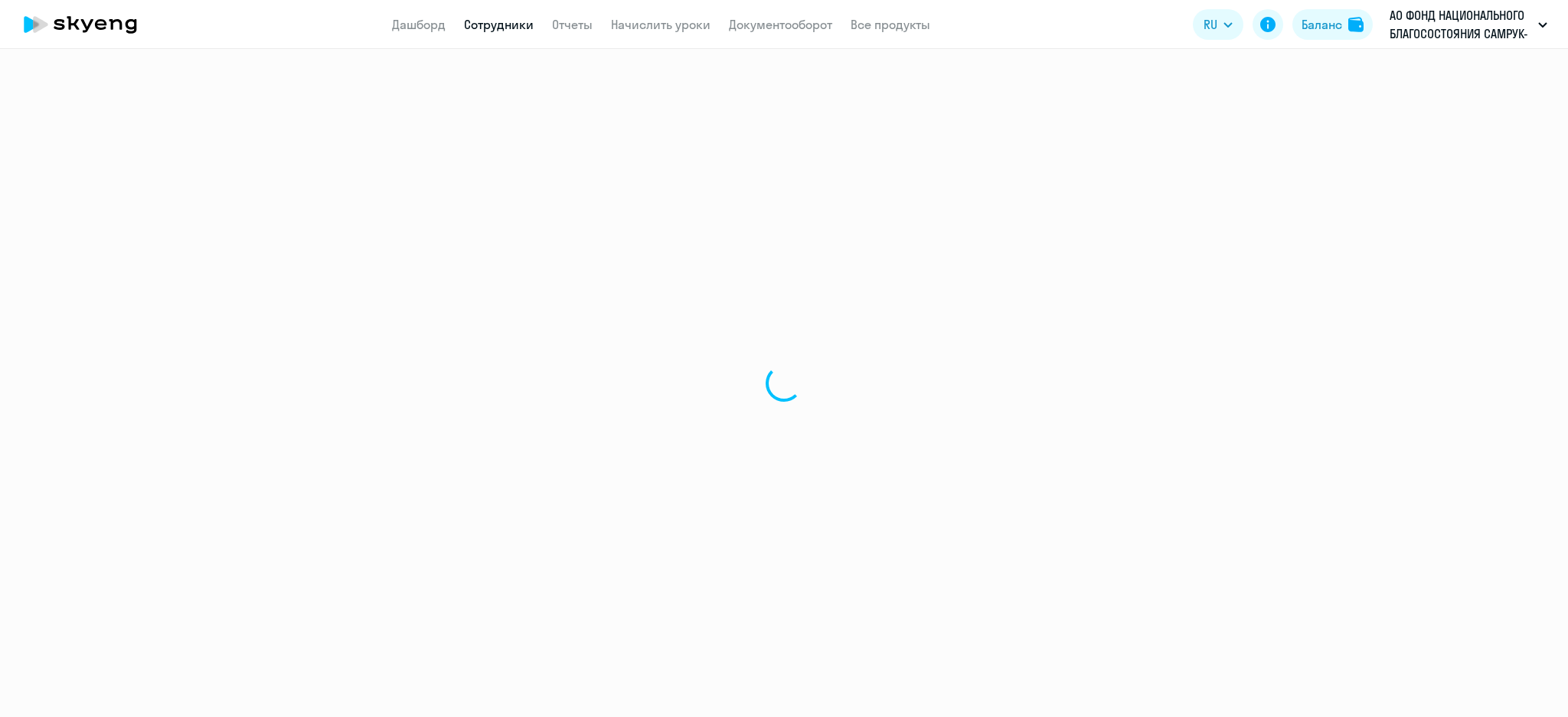
select select "30"
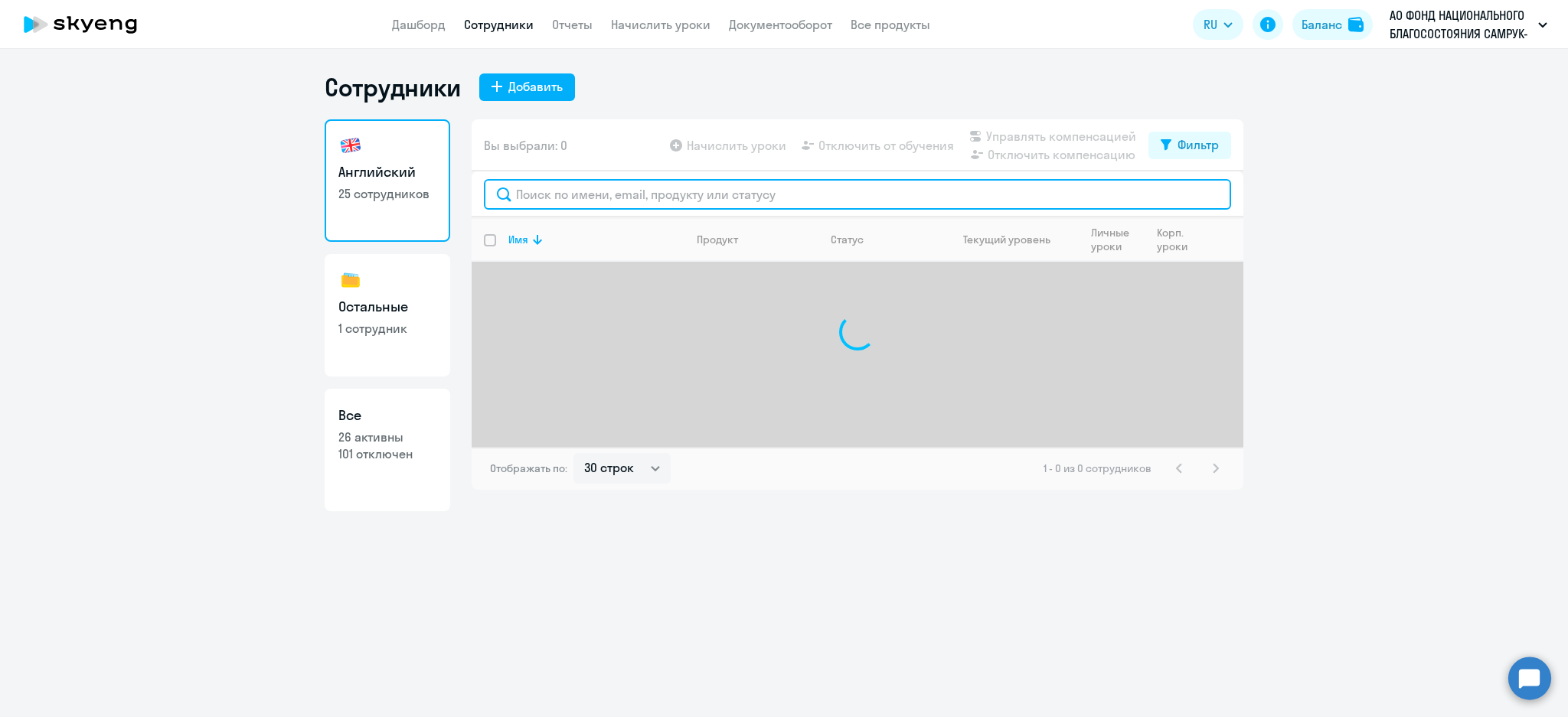
click at [590, 191] on input "text" at bounding box center [857, 194] width 747 height 30
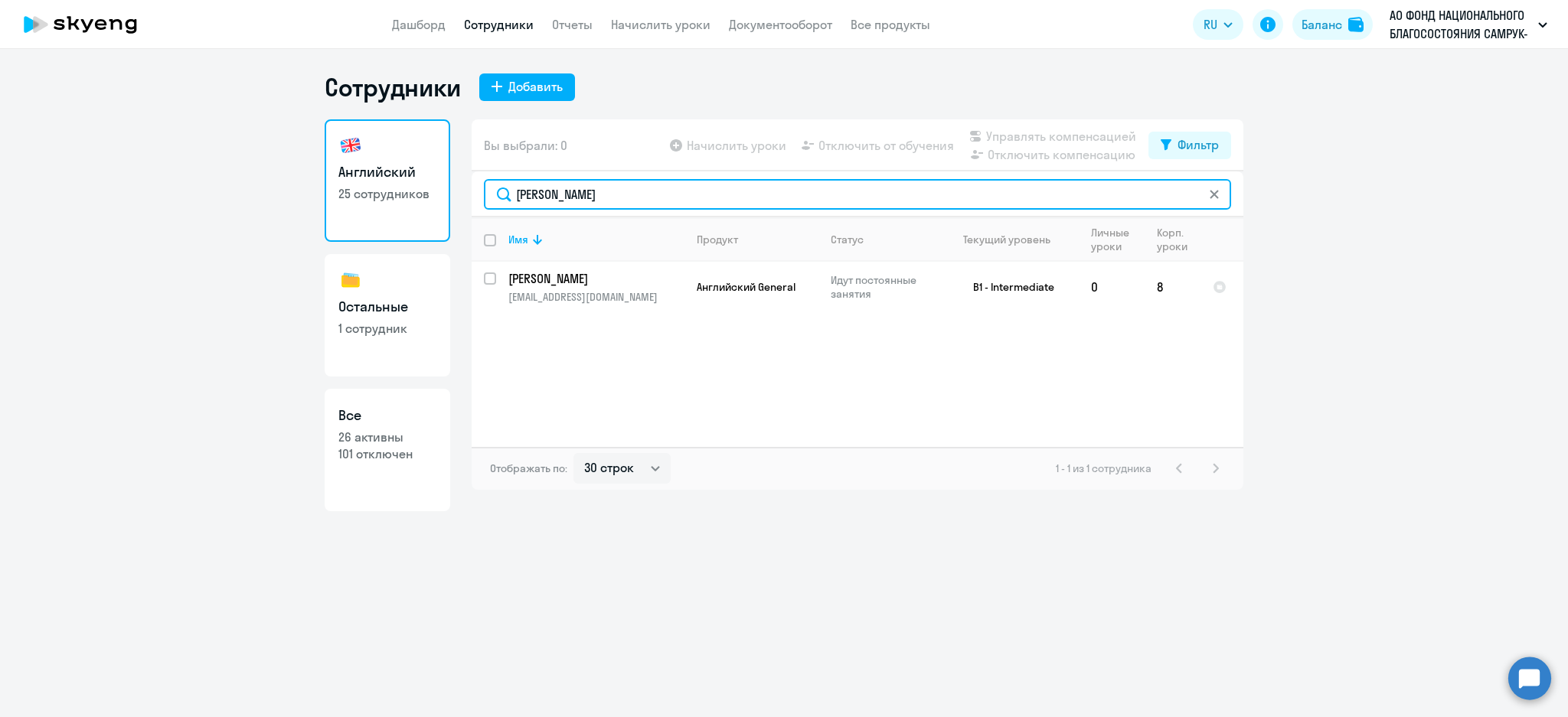
type input "[PERSON_NAME]"
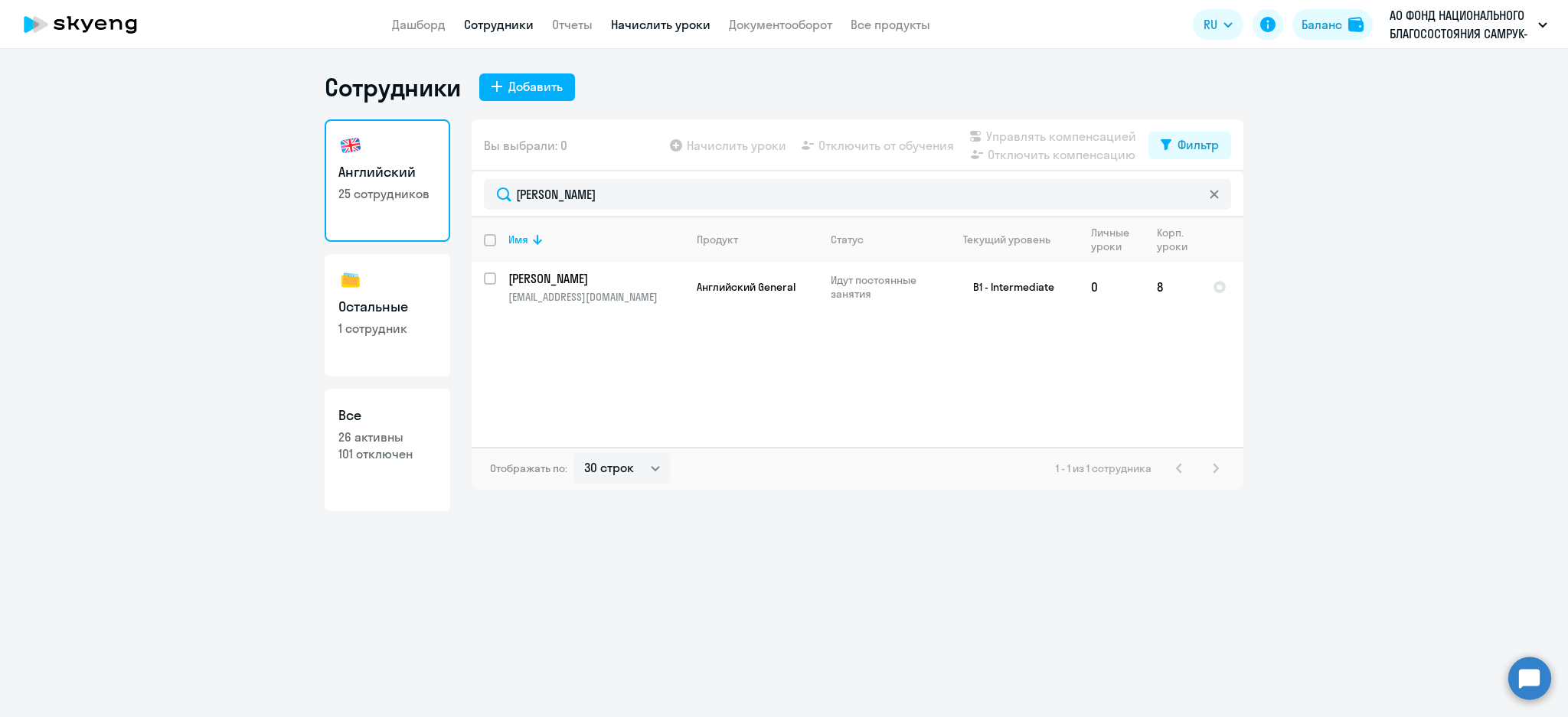
click at [677, 22] on link "Начислить уроки" at bounding box center [661, 25] width 100 height 16
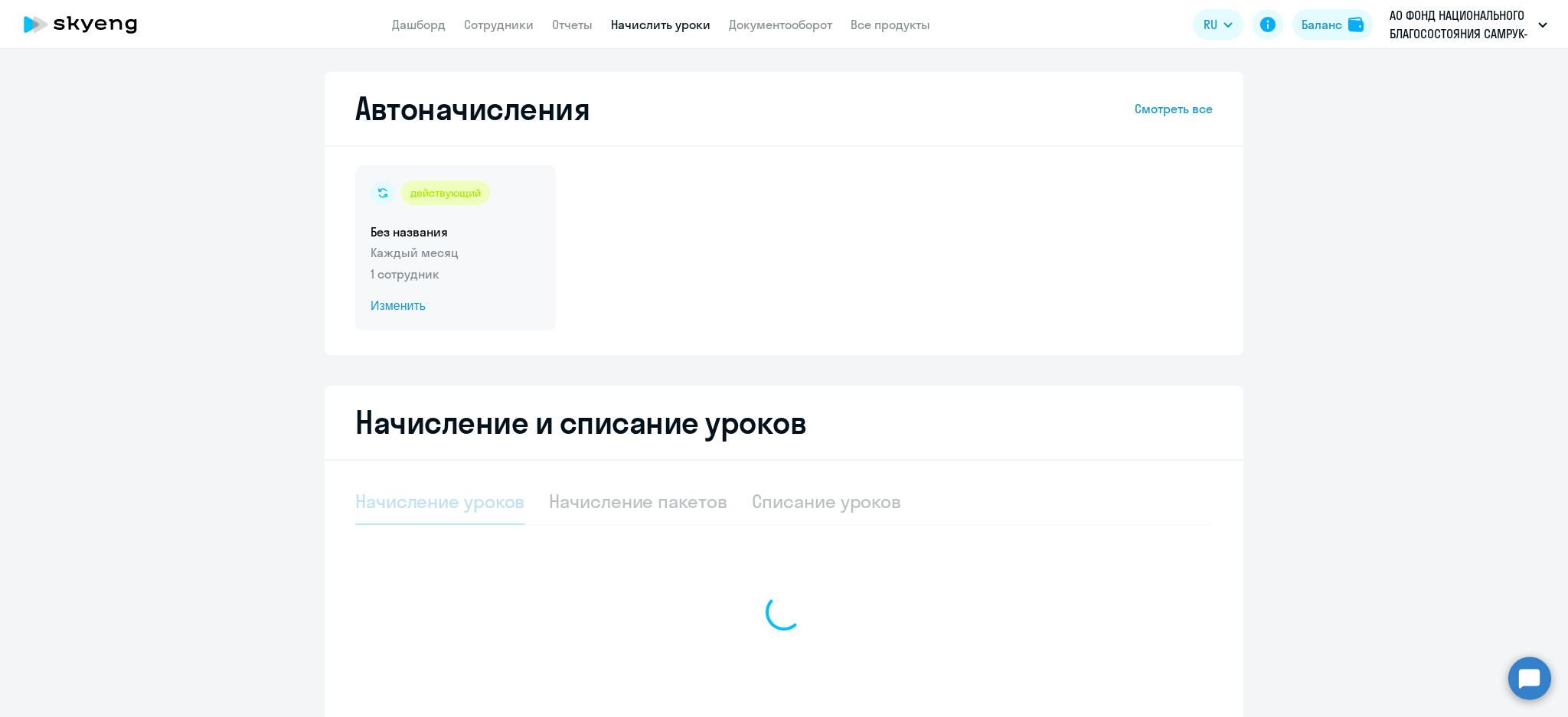
click at [457, 233] on h5 "Без названия" at bounding box center [455, 232] width 170 height 17
select select "10"
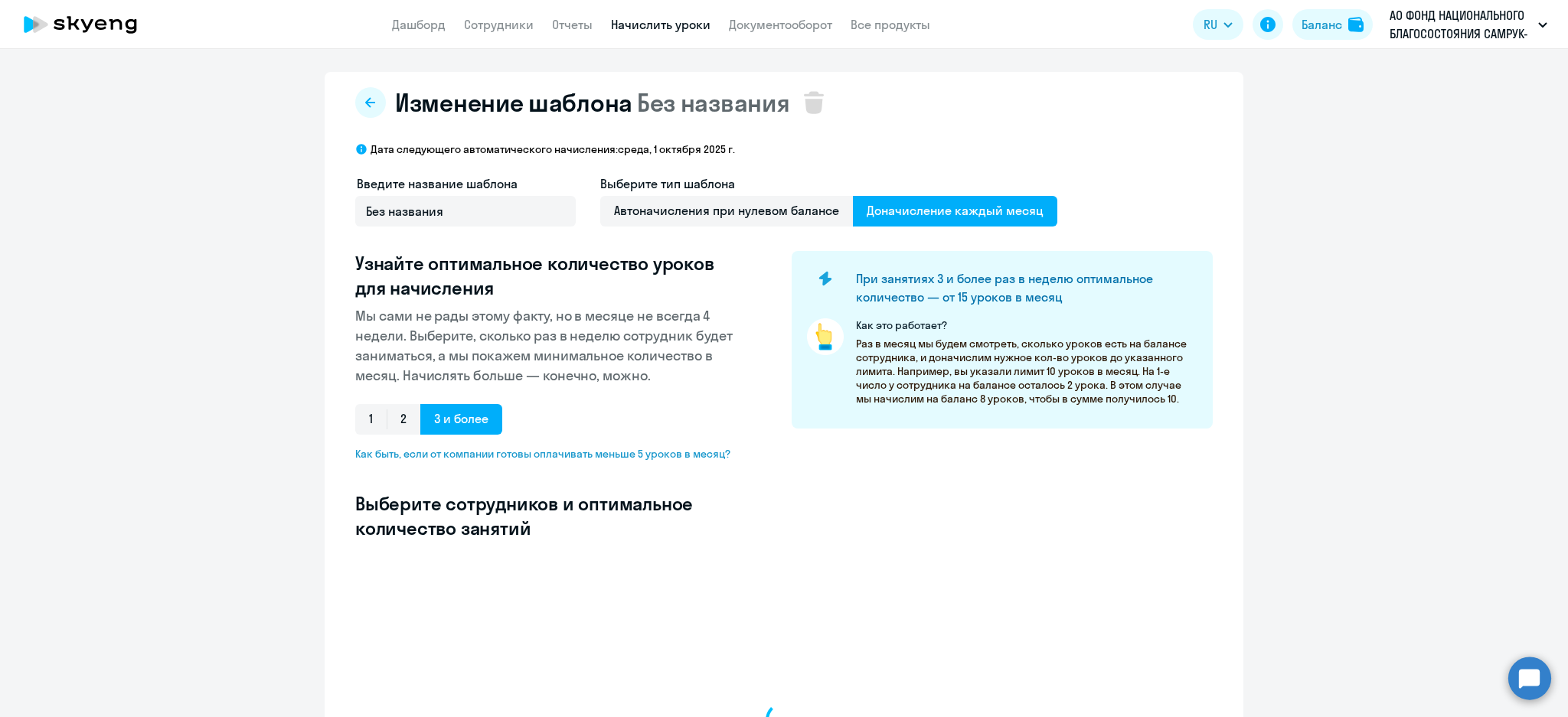
select select "10"
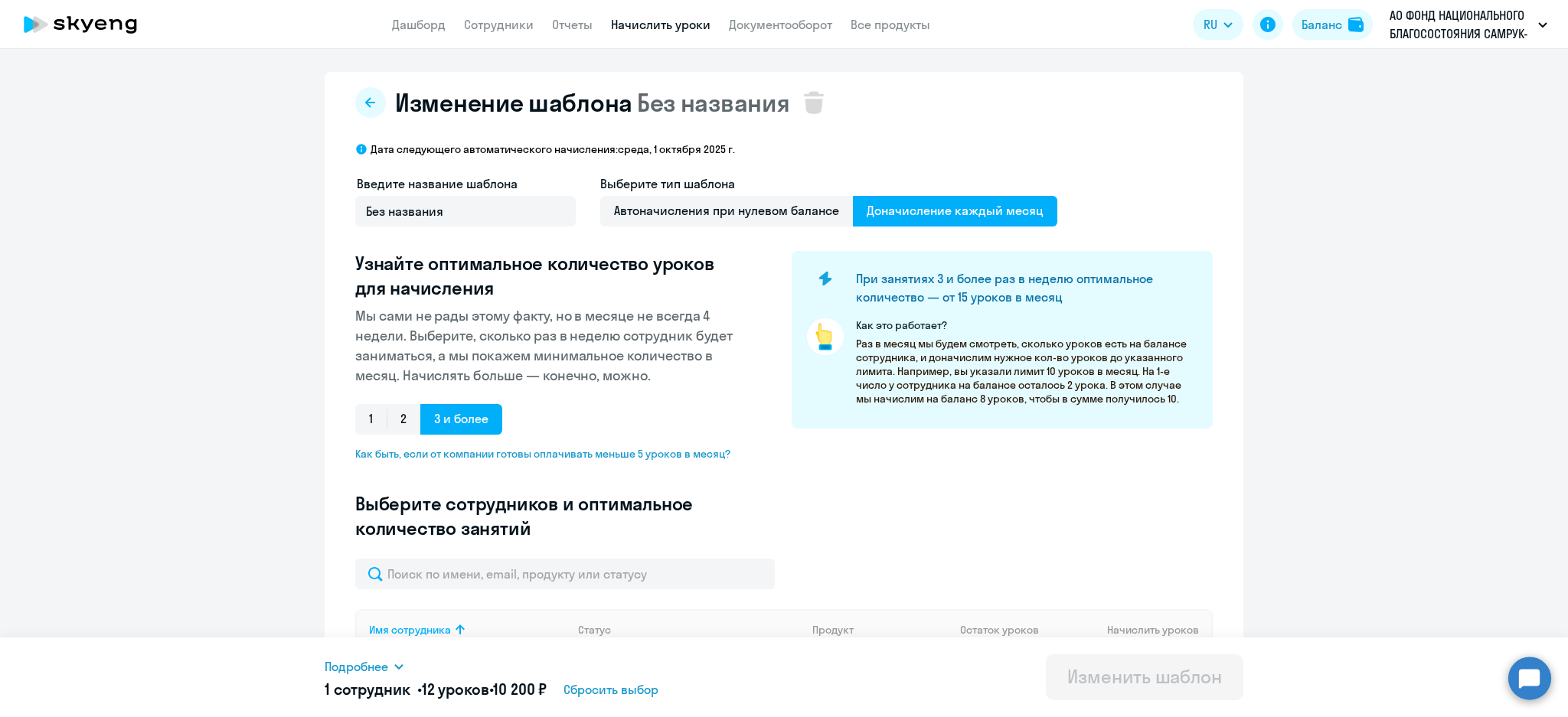
click at [388, 663] on div "Подробнее" at bounding box center [547, 667] width 446 height 19
